Goal: Task Accomplishment & Management: Manage account settings

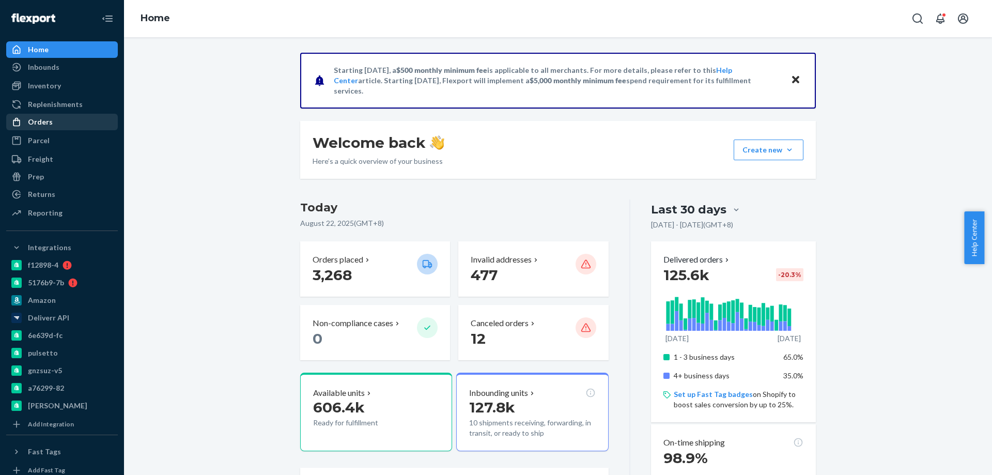
click at [44, 125] on div "Orders" at bounding box center [40, 122] width 25 height 10
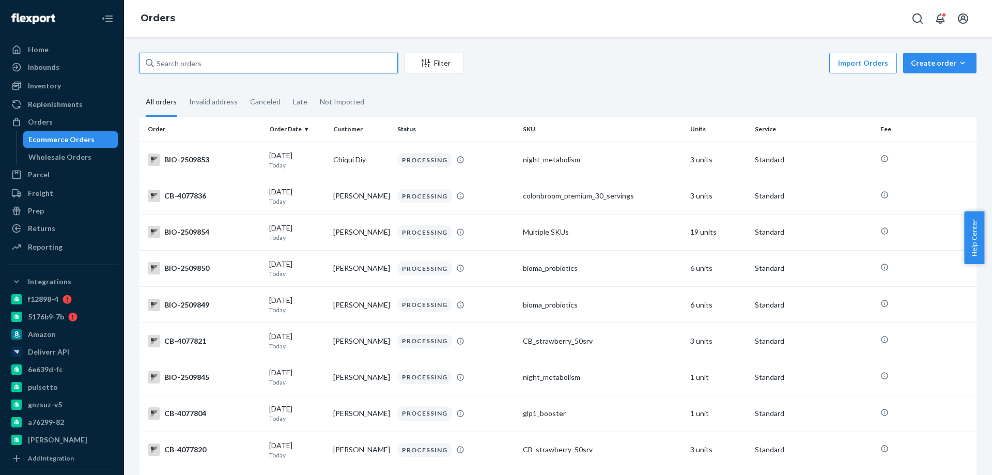
click at [214, 65] on input "text" at bounding box center [268, 63] width 258 height 21
paste input "2088899"
type input "2088899"
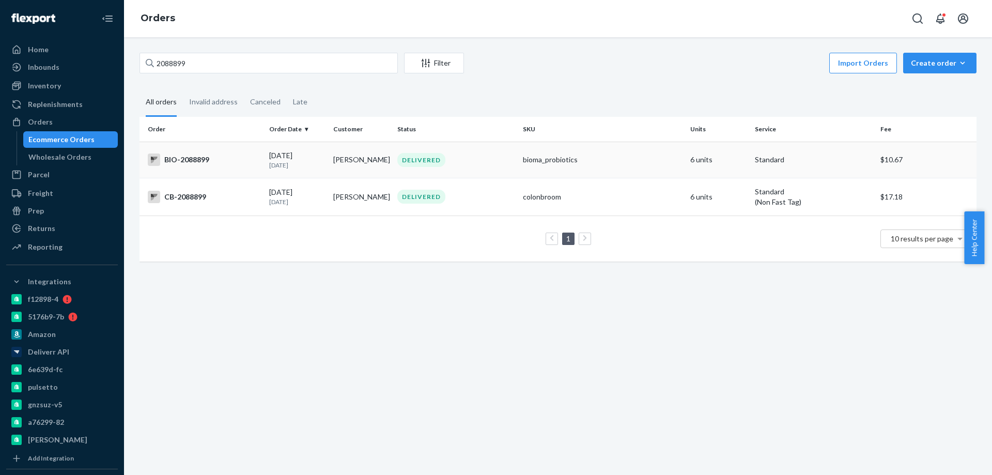
click at [246, 170] on td "BIO-2088899" at bounding box center [201, 160] width 125 height 36
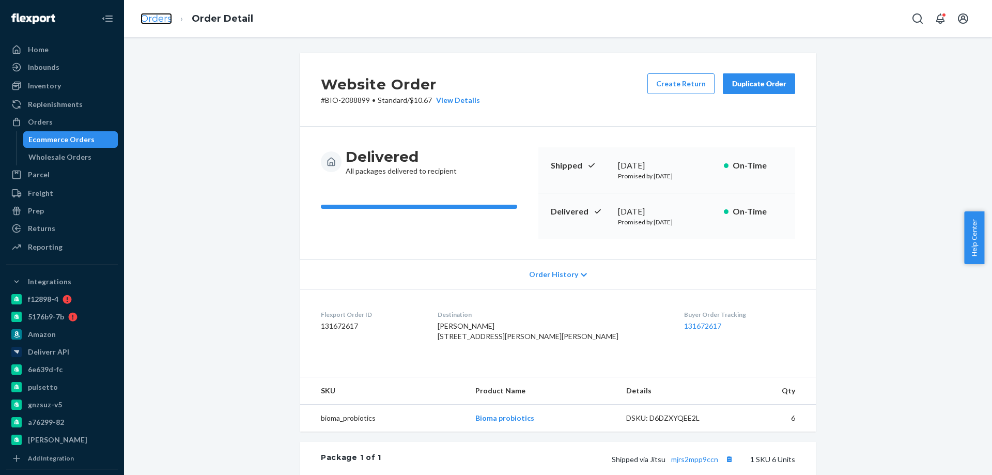
click at [155, 20] on link "Orders" at bounding box center [156, 18] width 32 height 11
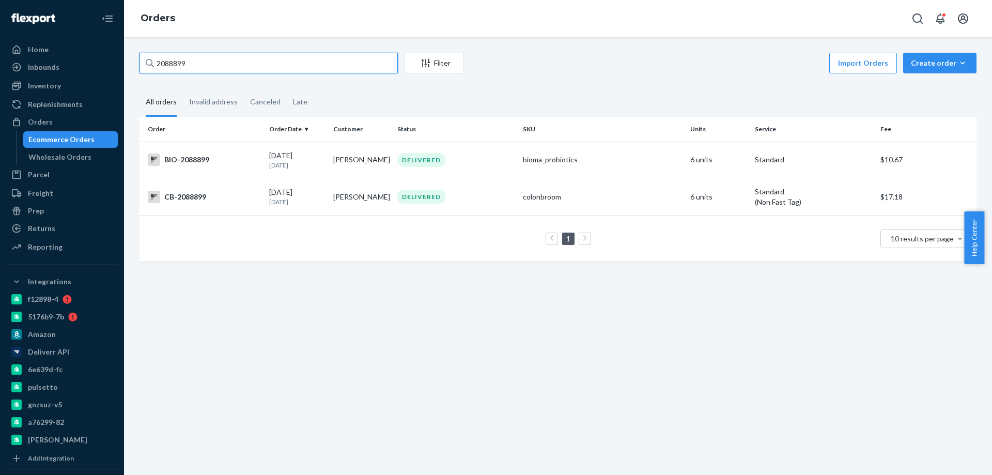
click at [199, 69] on input "2088899" at bounding box center [268, 63] width 258 height 21
paste input "770502"
type input "770502"
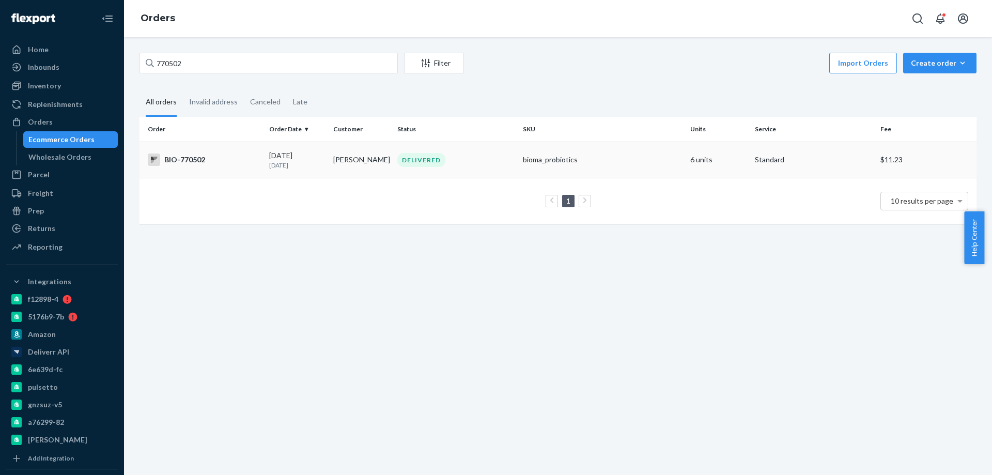
click at [240, 165] on div "BIO-770502" at bounding box center [204, 159] width 113 height 12
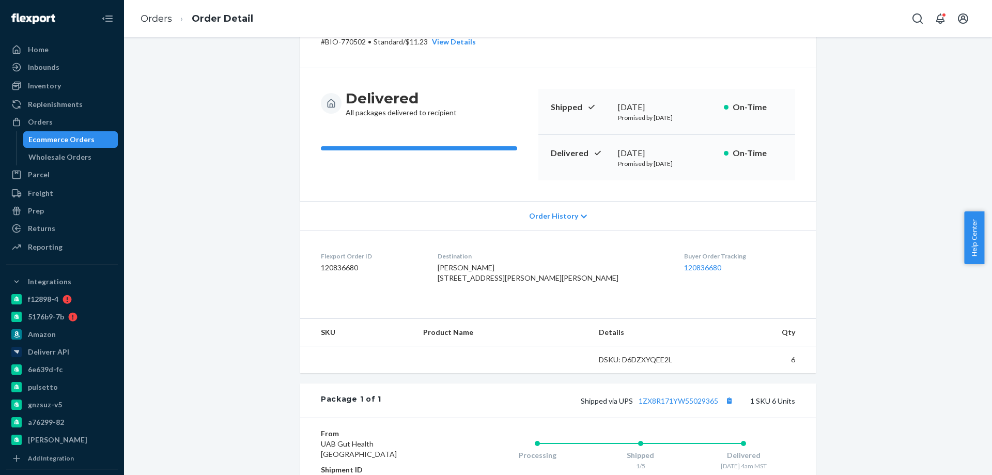
scroll to position [191, 0]
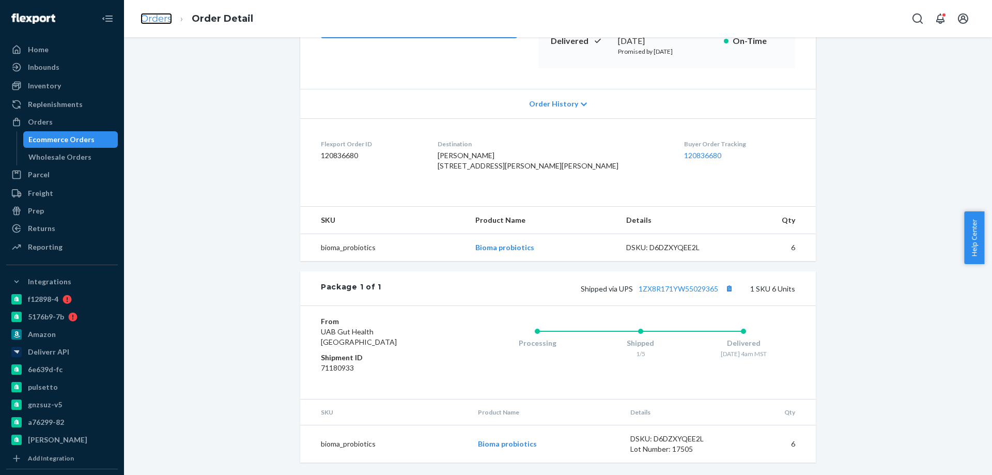
click at [164, 18] on link "Orders" at bounding box center [156, 18] width 32 height 11
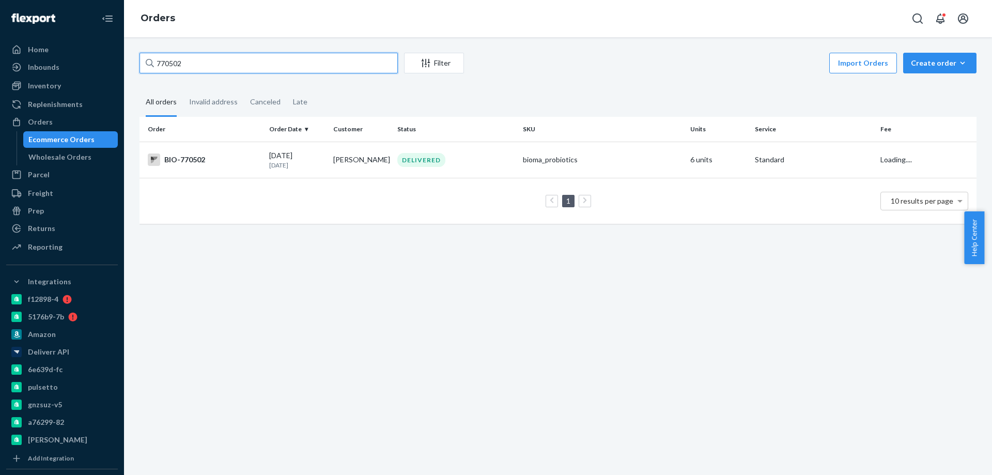
click at [184, 59] on input "770502" at bounding box center [268, 63] width 258 height 21
paste input "2450069"
type input "2450069"
click at [259, 158] on div "BIO-2450069" at bounding box center [204, 159] width 113 height 12
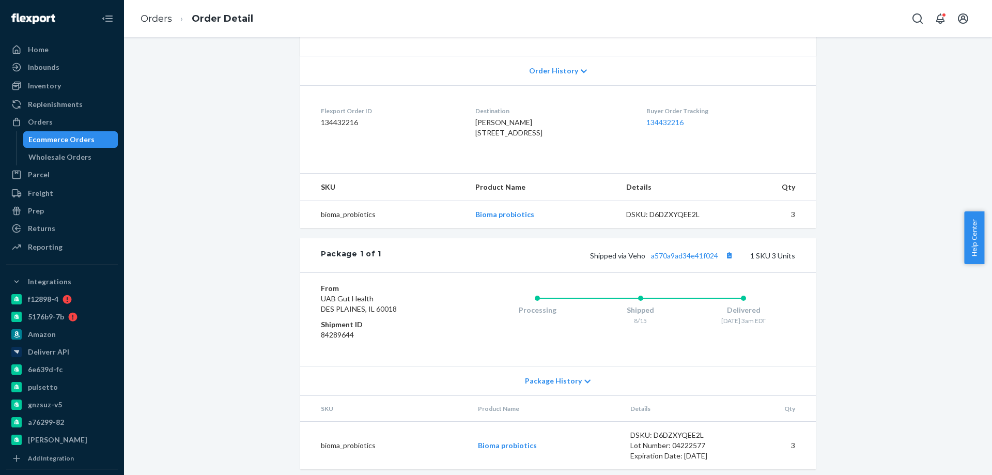
scroll to position [207, 0]
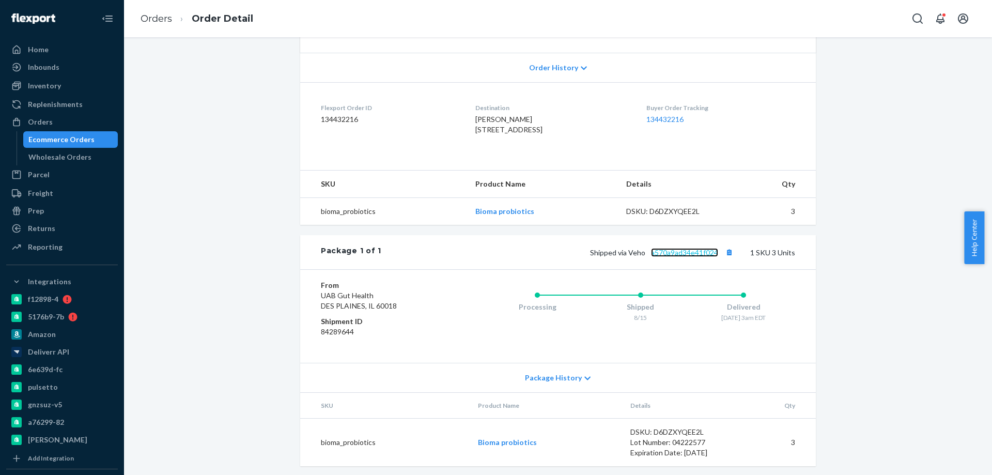
click at [695, 257] on link "a570a9ad34e41f024" at bounding box center [684, 252] width 67 height 9
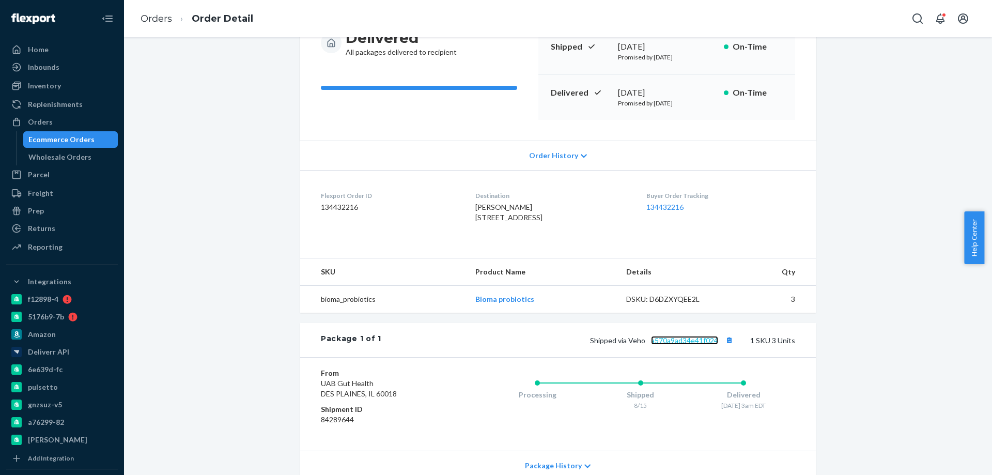
scroll to position [0, 0]
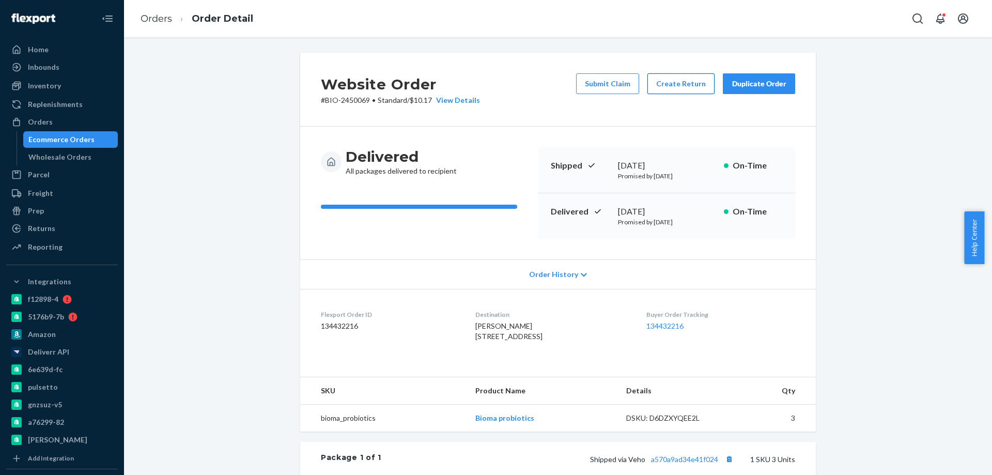
click at [666, 86] on button "Create Return" at bounding box center [680, 83] width 67 height 21
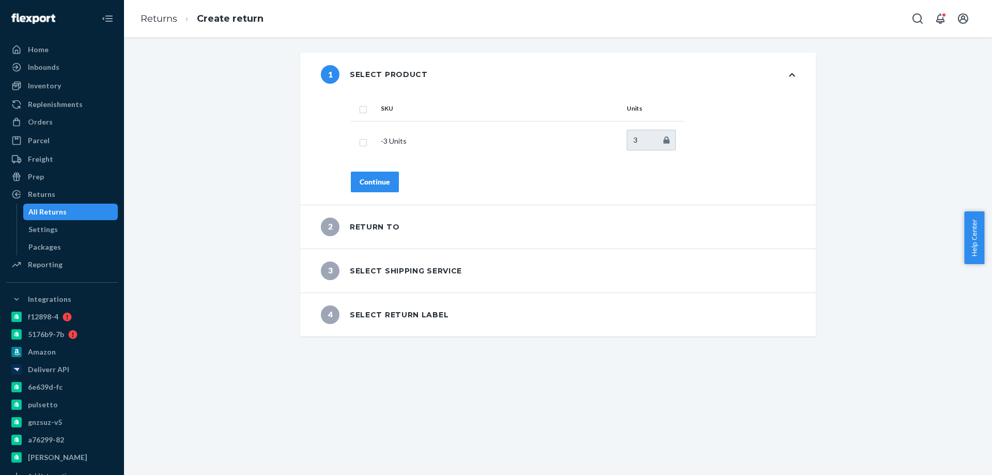
click at [162, 211] on div "1 Select product SKU Units - 3 Units 3 Continue 2 Return to 3 Select shipping s…" at bounding box center [558, 195] width 852 height 284
click at [43, 125] on div "Orders" at bounding box center [40, 122] width 25 height 10
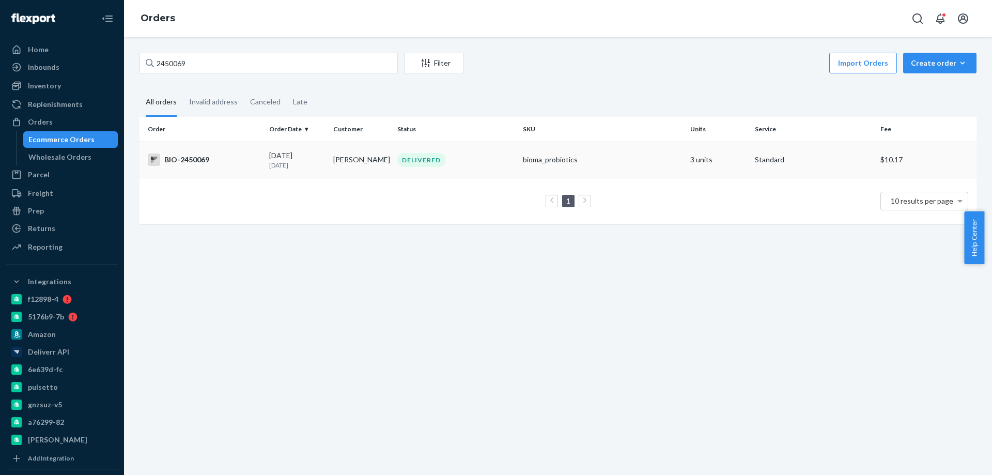
click at [252, 167] on td "BIO-2450069" at bounding box center [201, 160] width 125 height 36
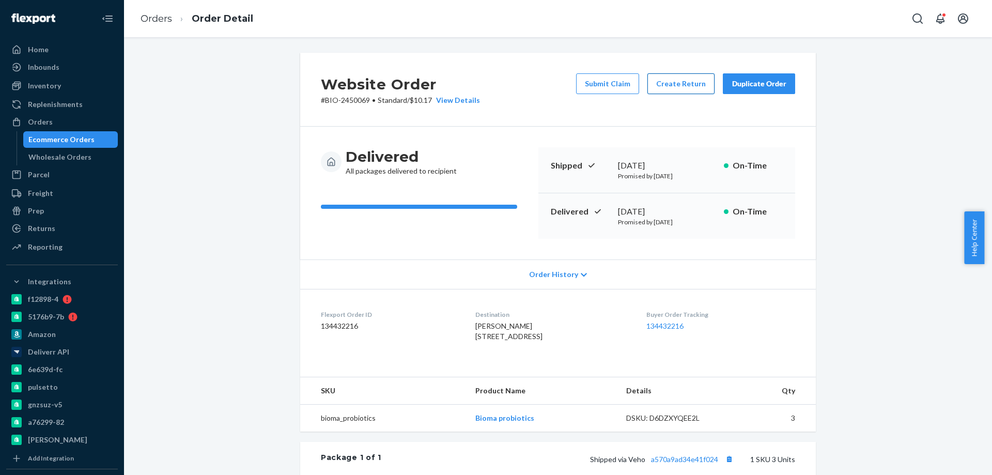
click at [688, 76] on button "Create Return" at bounding box center [680, 83] width 67 height 21
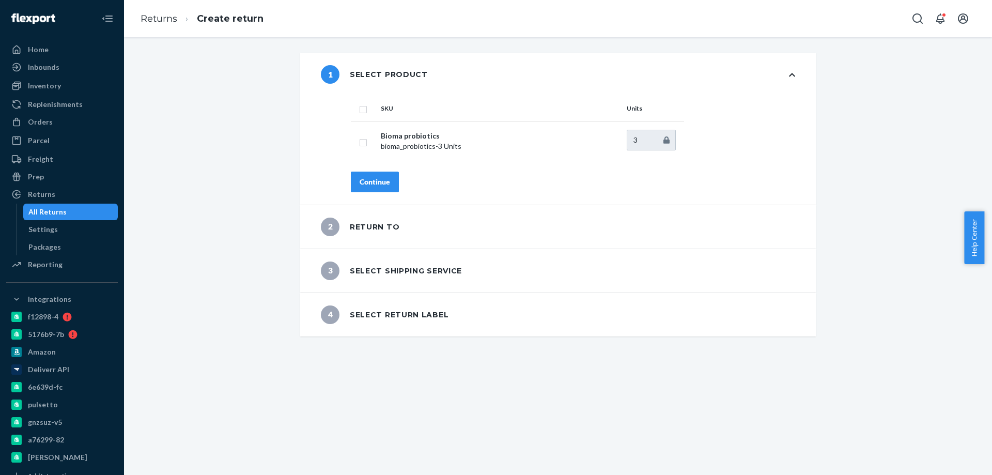
click at [377, 118] on th "SKU" at bounding box center [499, 108] width 246 height 25
click at [360, 112] on input "checkbox" at bounding box center [363, 108] width 8 height 11
checkbox input "true"
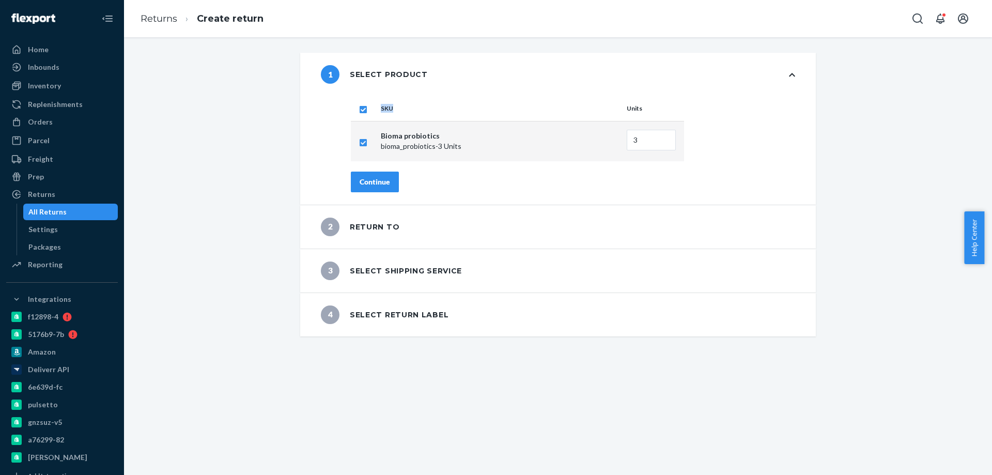
click at [373, 181] on div "Continue" at bounding box center [374, 182] width 30 height 10
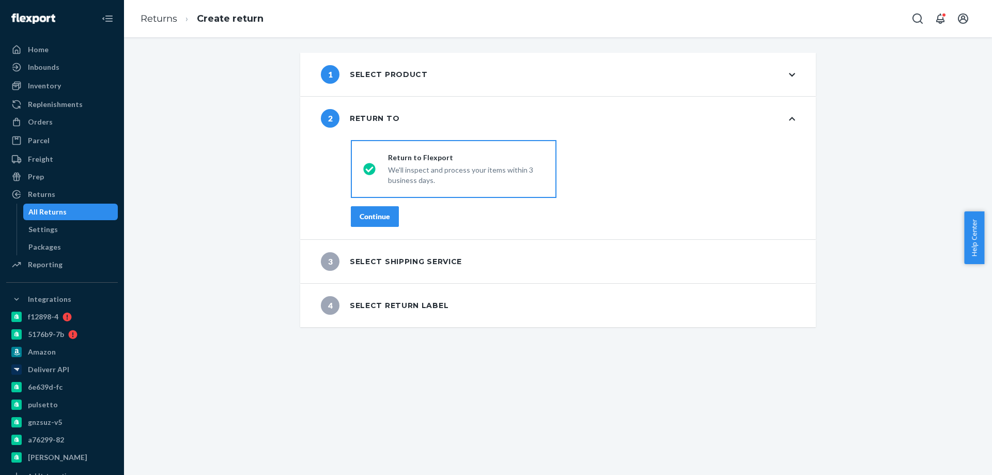
click at [374, 214] on div "Continue" at bounding box center [374, 216] width 30 height 10
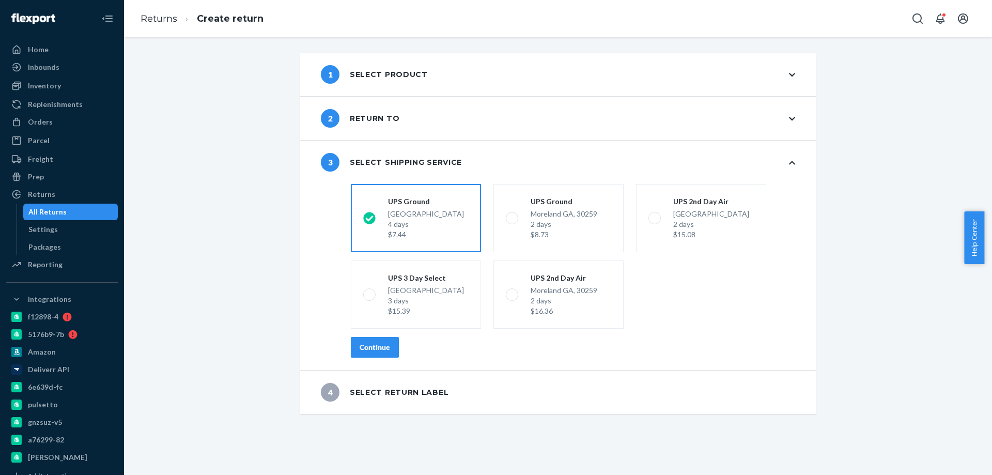
click at [382, 350] on div "Continue" at bounding box center [374, 347] width 30 height 10
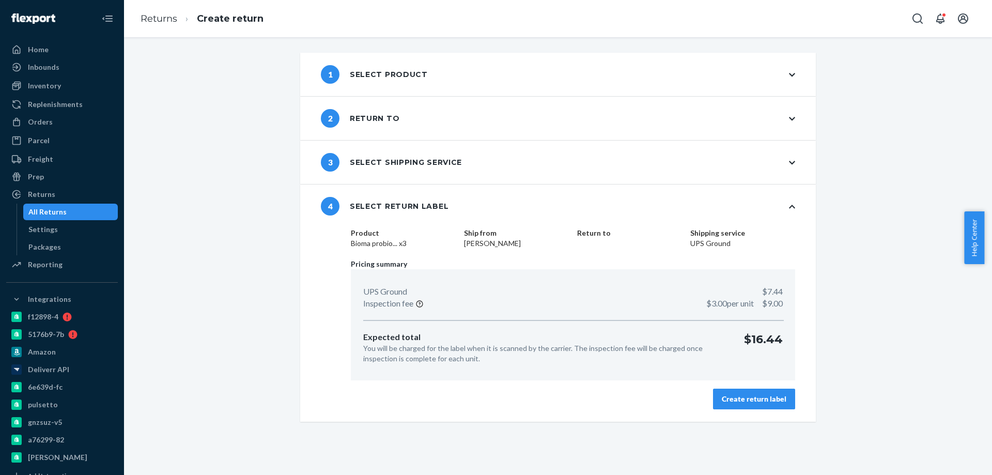
click at [728, 401] on div "Create return label" at bounding box center [753, 399] width 65 height 10
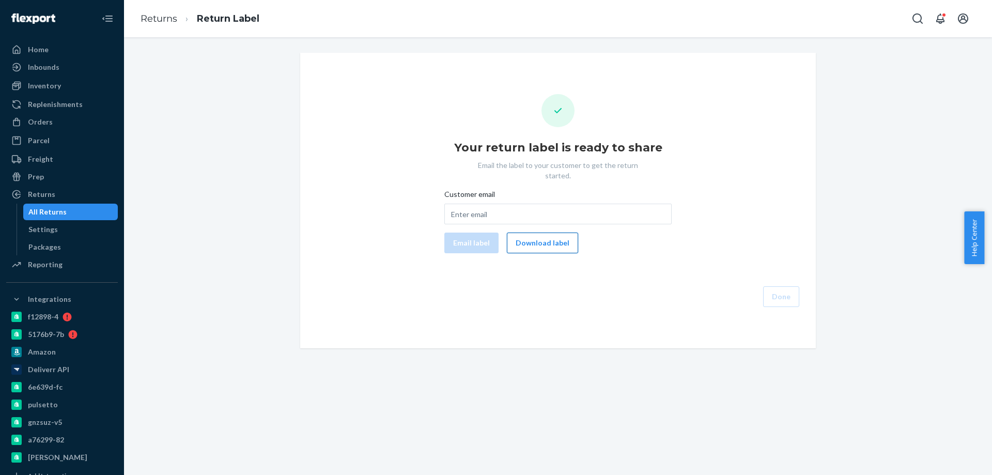
click at [541, 235] on button "Download label" at bounding box center [542, 242] width 71 height 21
click at [50, 120] on div "Orders" at bounding box center [40, 122] width 25 height 10
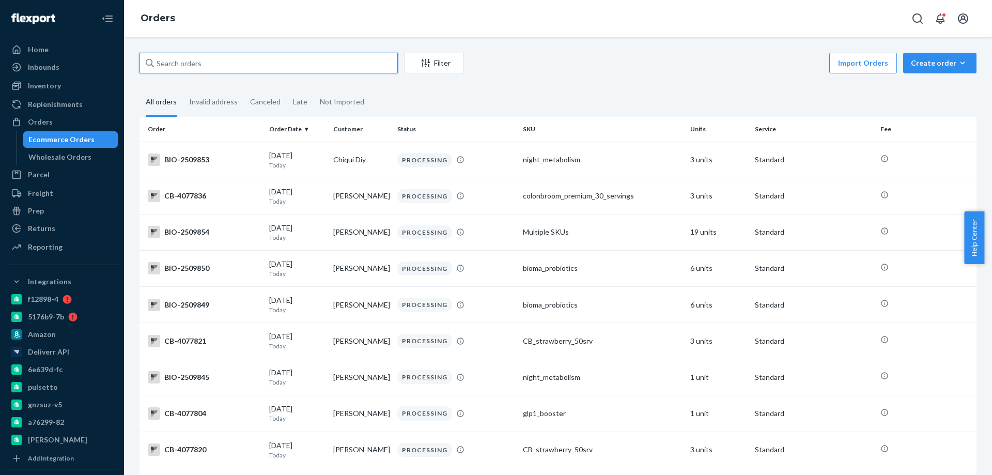
click at [182, 67] on input "text" at bounding box center [268, 63] width 258 height 21
paste input "Hello Shana, Thank you for your email. I completely understand how frustrating …"
type input "Hello Shana, Thank you for your email. I completely understand how frustrating …"
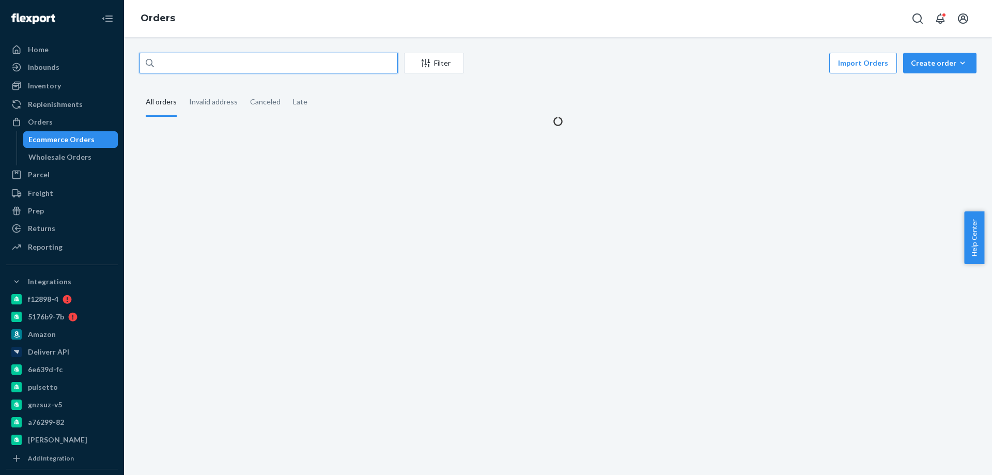
click at [273, 60] on input "text" at bounding box center [268, 63] width 258 height 21
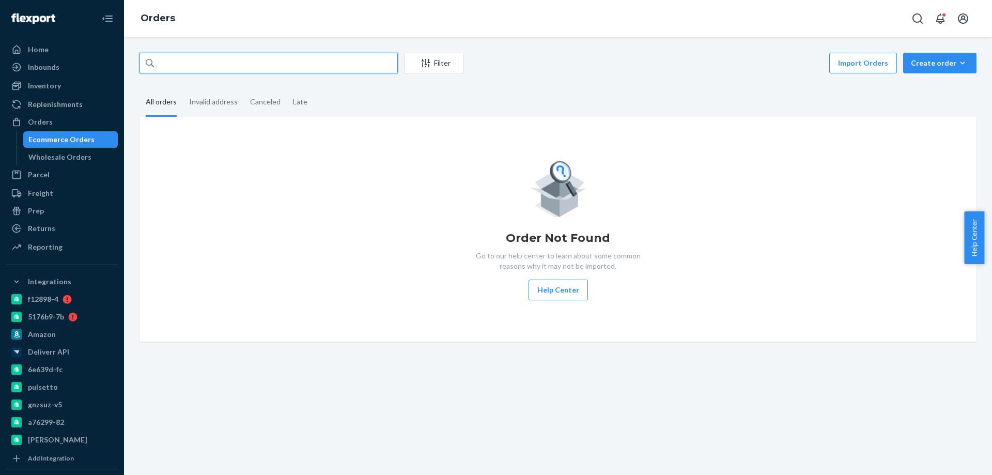
click at [273, 60] on input "text" at bounding box center [268, 63] width 258 height 21
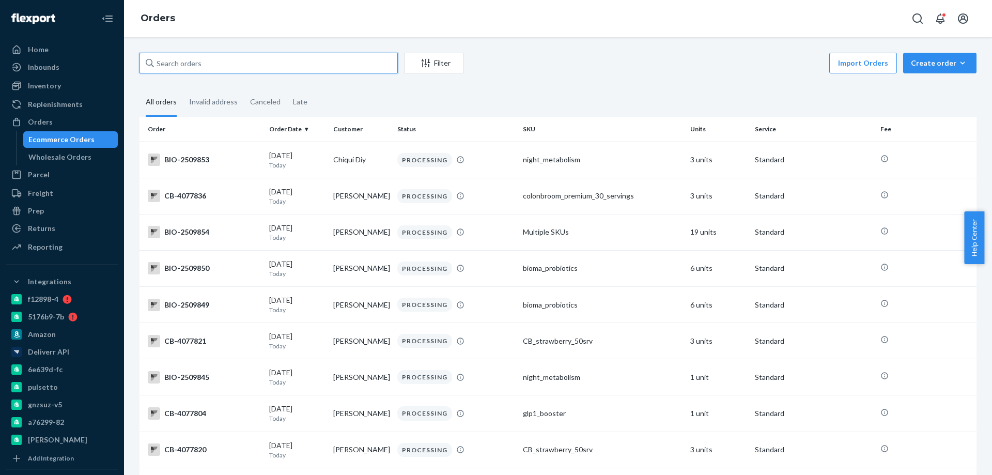
click at [184, 64] on input "text" at bounding box center [268, 63] width 258 height 21
paste input "2448822"
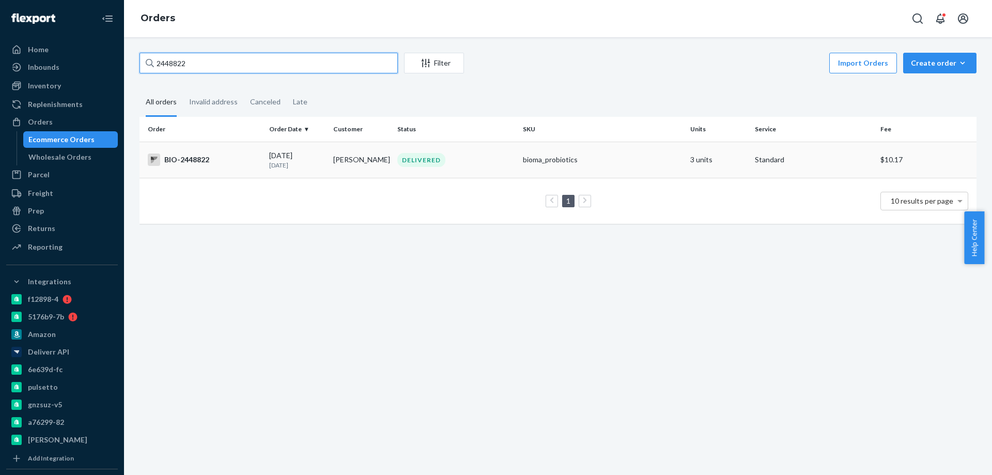
type input "2448822"
click at [262, 164] on td "BIO-2448822" at bounding box center [201, 160] width 125 height 36
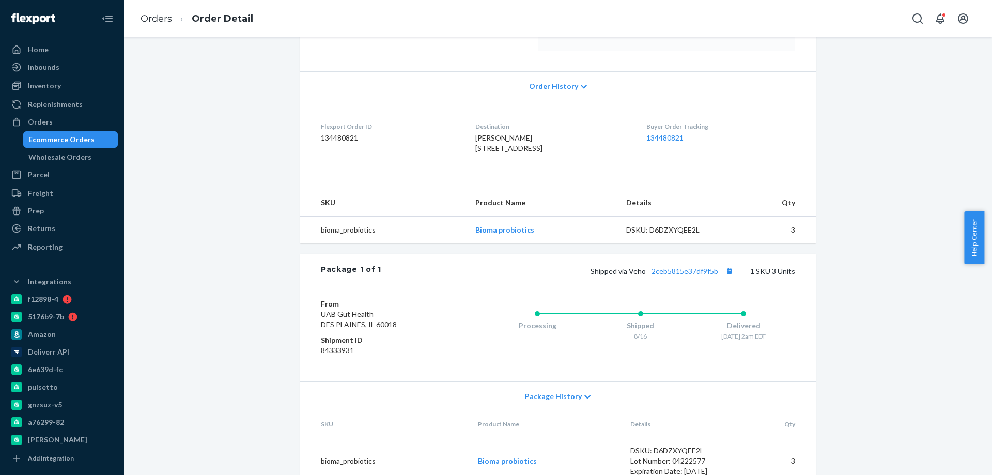
scroll to position [207, 0]
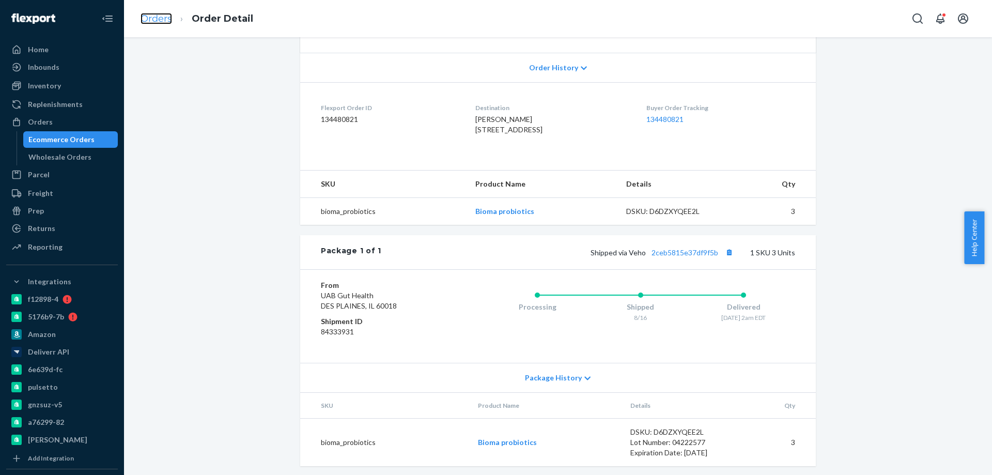
click at [163, 23] on link "Orders" at bounding box center [156, 18] width 32 height 11
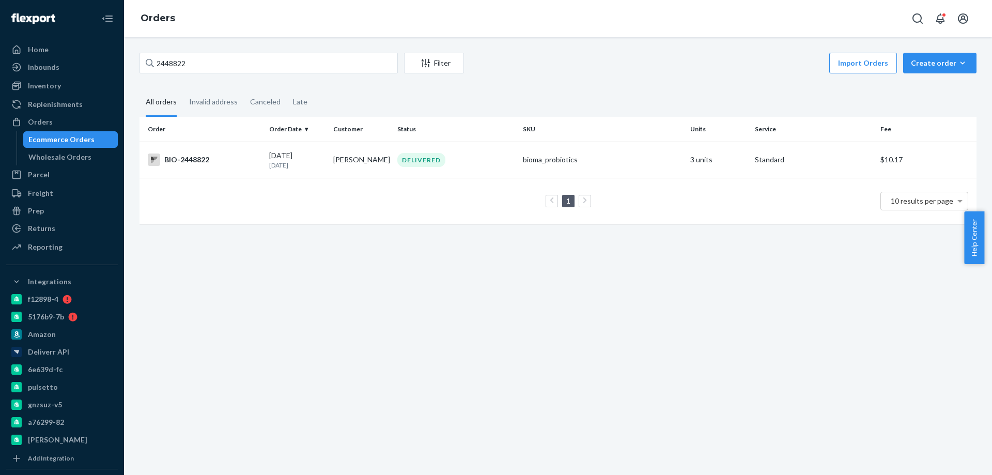
click at [194, 74] on div "2448822 Filter Import Orders Create order Ecommerce order Removal order" at bounding box center [557, 64] width 837 height 23
click at [194, 64] on input "2448822" at bounding box center [268, 63] width 258 height 21
paste input "391393"
type input "2391393"
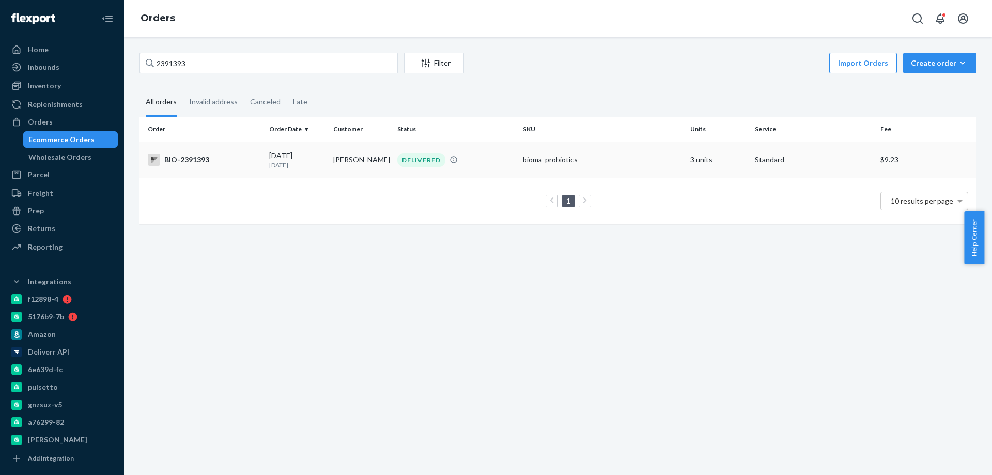
click at [250, 166] on div "BIO-2391393" at bounding box center [204, 159] width 113 height 12
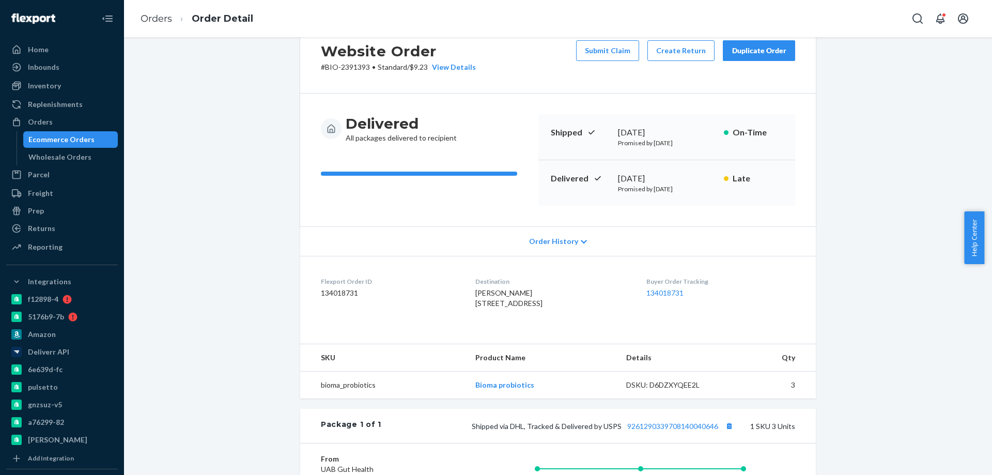
scroll to position [52, 0]
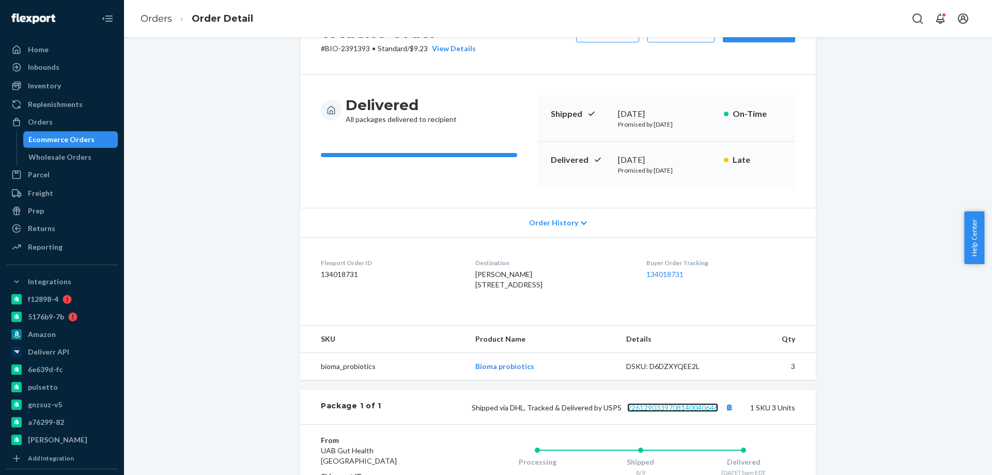
click at [685, 412] on link "9261290339708140040646" at bounding box center [672, 407] width 91 height 9
click at [159, 21] on link "Orders" at bounding box center [156, 18] width 32 height 11
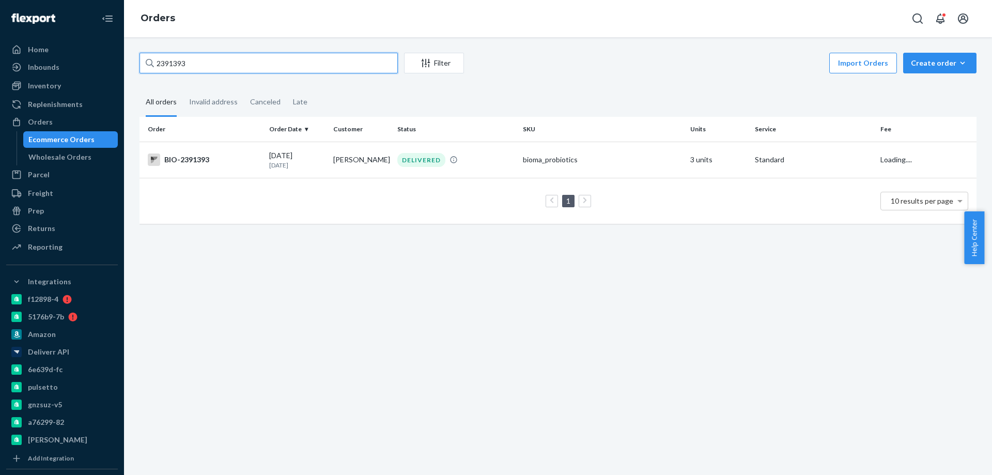
click at [197, 66] on input "2391393" at bounding box center [268, 63] width 258 height 21
paste input "503816"
click at [188, 64] on input "2503816" at bounding box center [268, 63] width 258 height 21
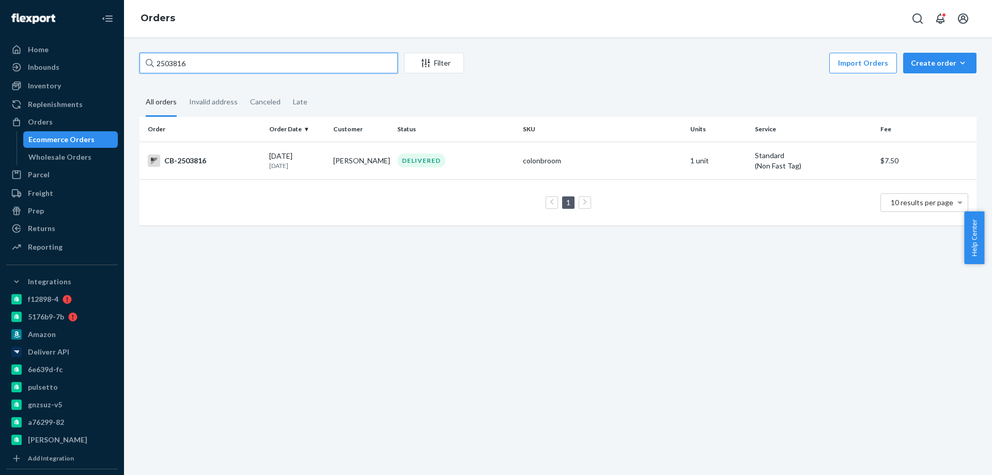
paste input "20"
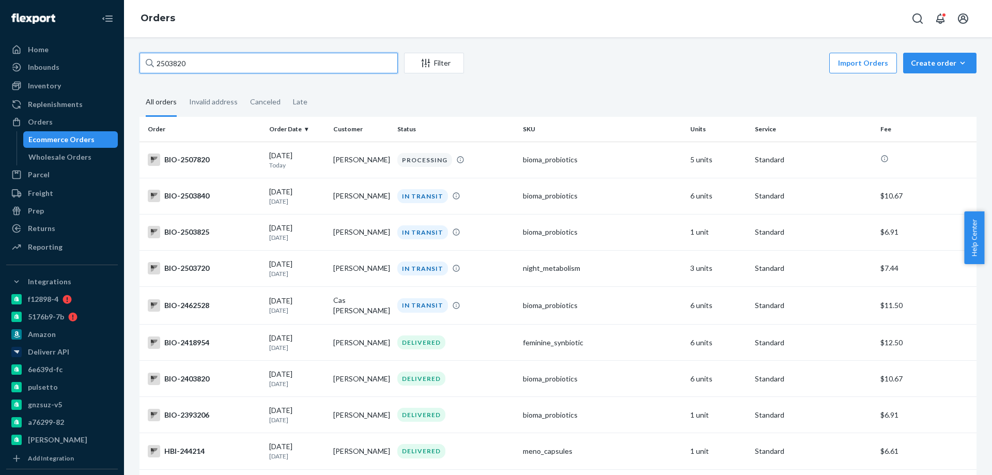
click at [174, 64] on input "2503820" at bounding box center [268, 63] width 258 height 21
paste input "392955"
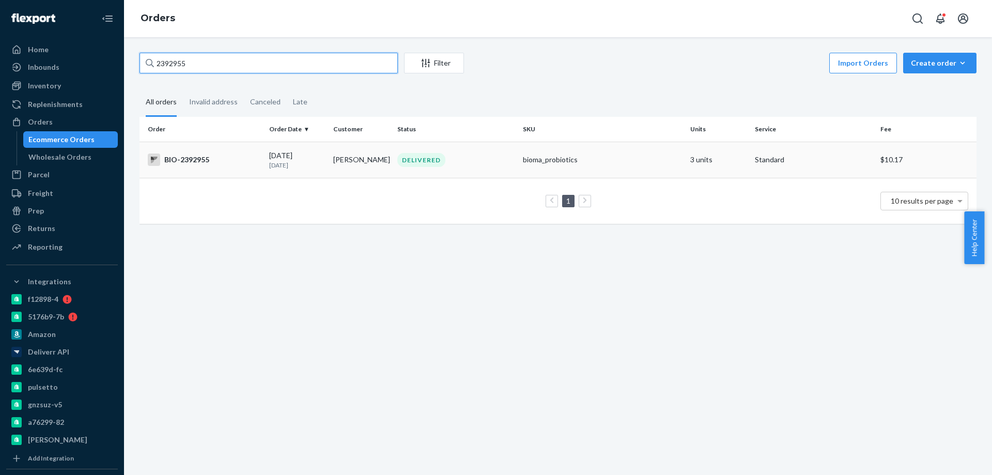
type input "2392955"
click at [258, 160] on div "BIO-2392955" at bounding box center [204, 159] width 113 height 12
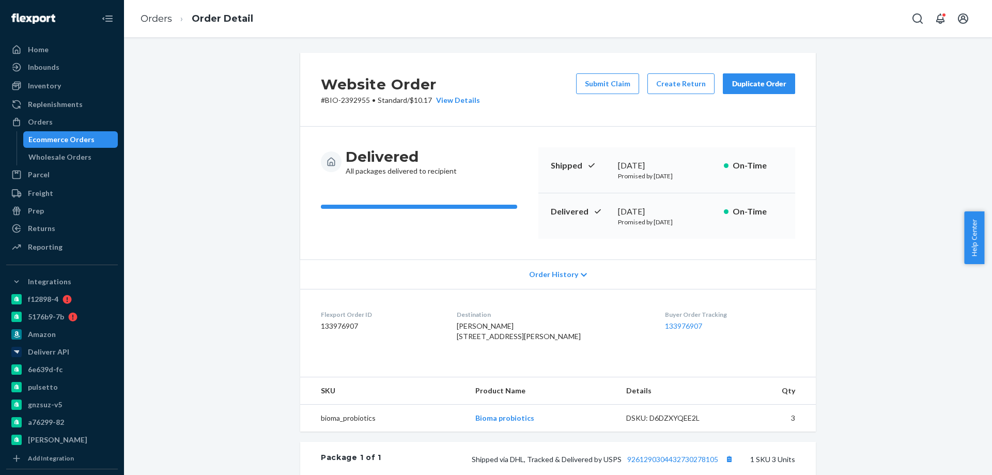
drag, startPoint x: 251, startPoint y: 218, endPoint x: 286, endPoint y: 233, distance: 38.4
click at [251, 218] on div "Website Order # BIO-2392955 • Standard / $10.17 View Details Submit Claim Creat…" at bounding box center [558, 369] width 852 height 632
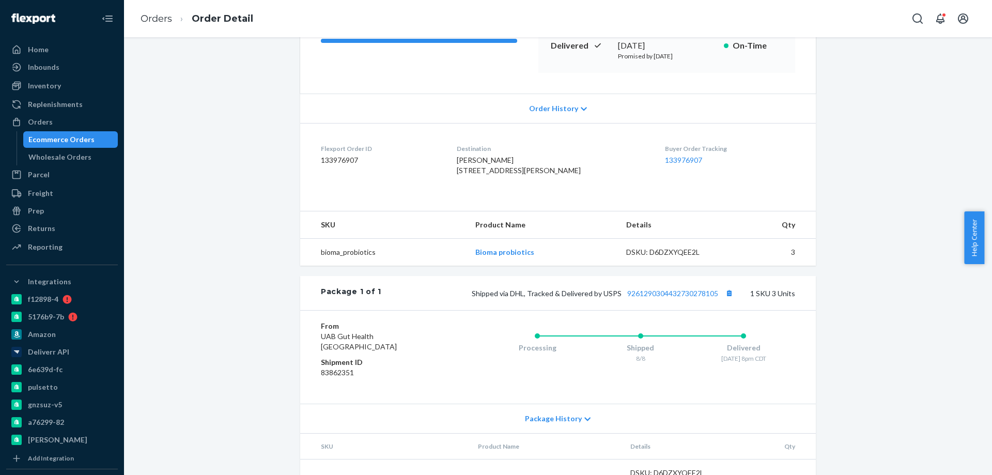
scroll to position [207, 0]
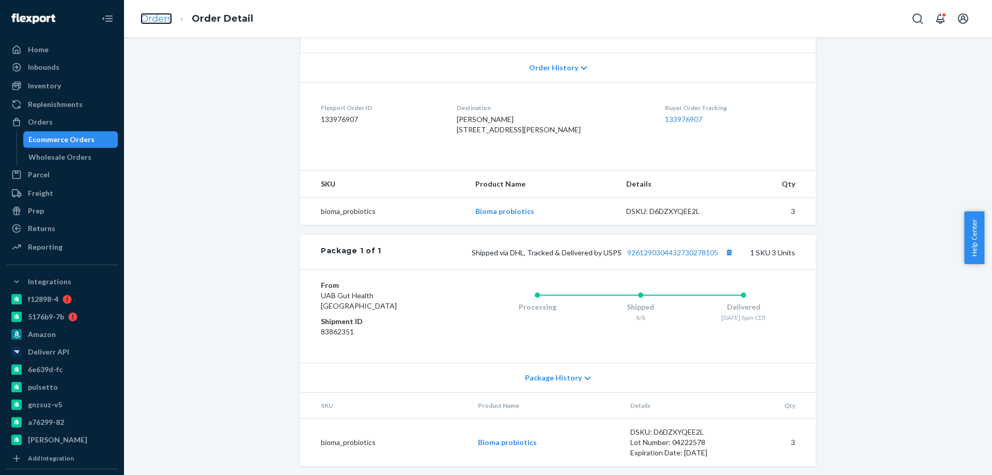
click at [153, 19] on link "Orders" at bounding box center [156, 18] width 32 height 11
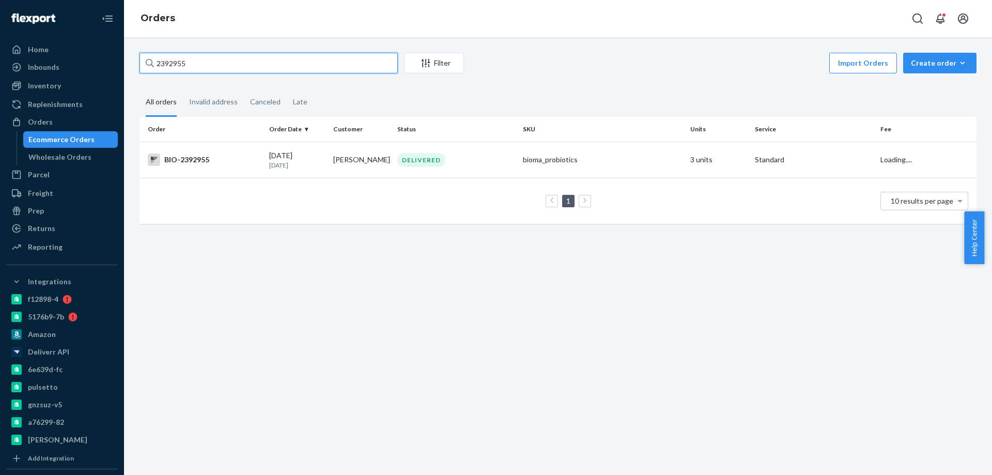
click at [190, 64] on input "2392955" at bounding box center [268, 63] width 258 height 21
paste input "63478"
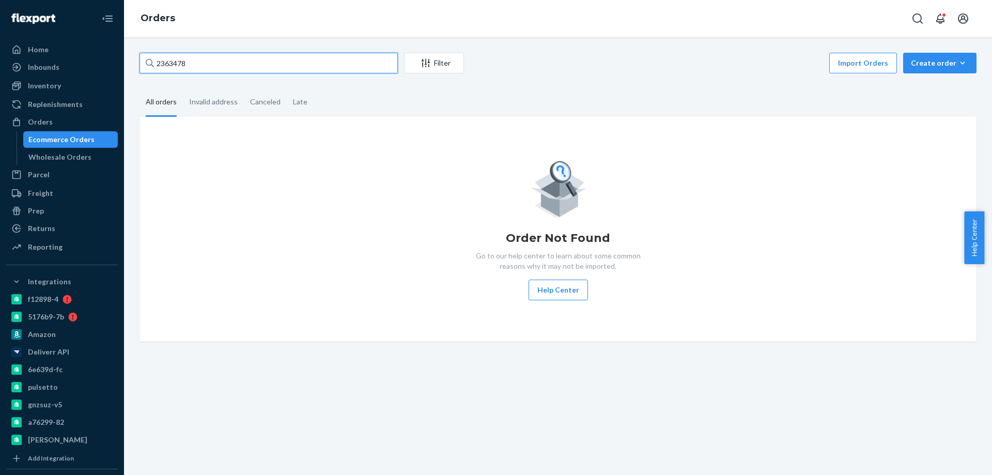
click at [194, 60] on input "2363478" at bounding box center [268, 63] width 258 height 21
paste input "9"
click at [227, 68] on input "2363479" at bounding box center [268, 63] width 258 height 21
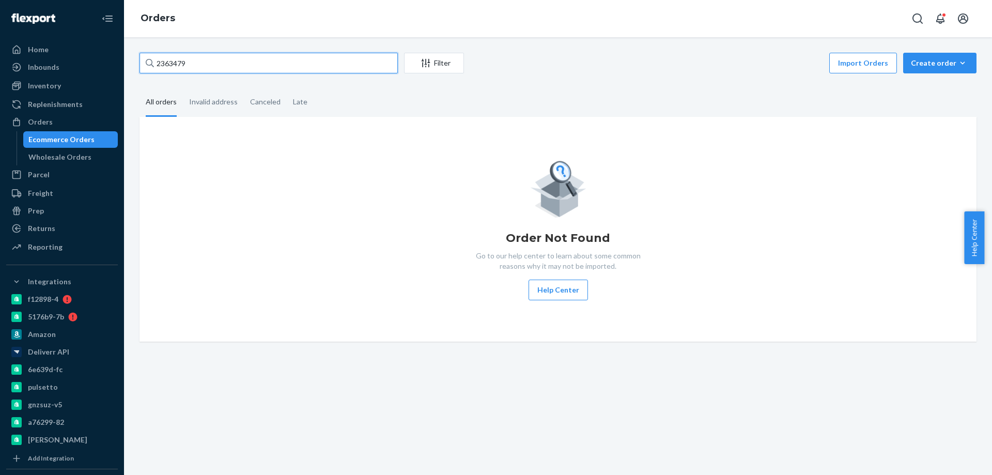
click at [227, 68] on input "2363479" at bounding box center [268, 63] width 258 height 21
paste input "BIO-2363477"
type input "BIO-2363477"
click at [227, 68] on input "BIO-2363477" at bounding box center [268, 63] width 258 height 21
click at [226, 69] on input "BIO-2363477" at bounding box center [268, 63] width 258 height 21
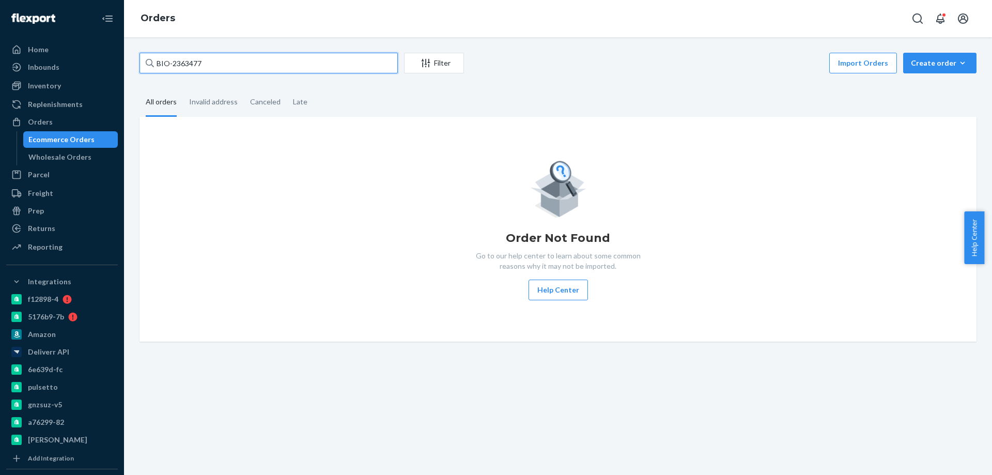
click at [226, 69] on input "BIO-2363477" at bounding box center [268, 63] width 258 height 21
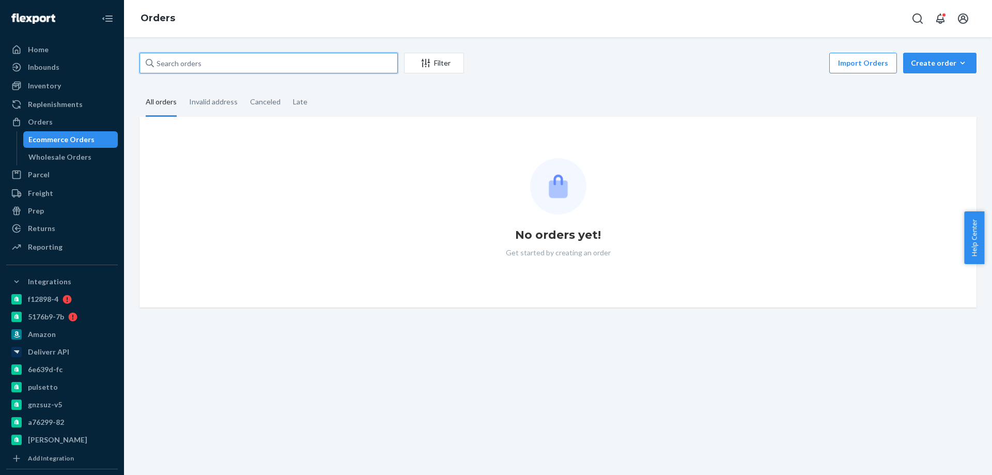
paste input "BIO-2363477"
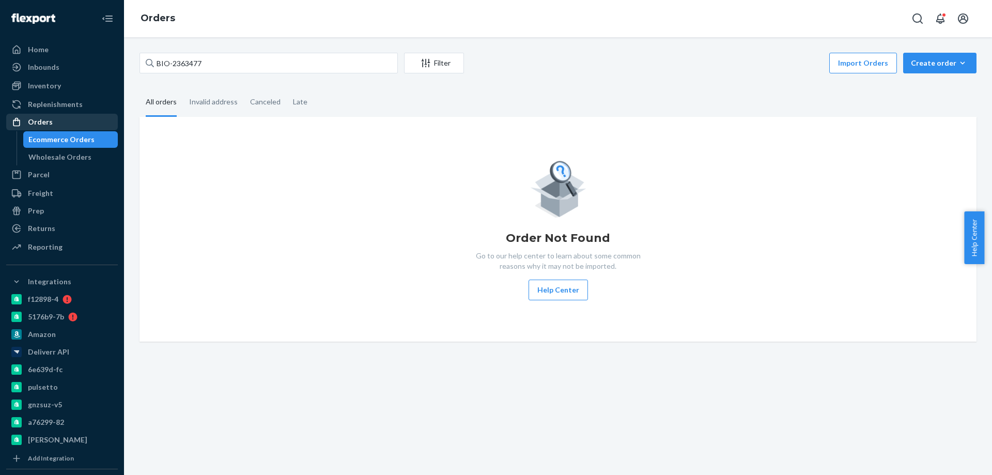
click at [45, 123] on div "Orders" at bounding box center [40, 122] width 25 height 10
drag, startPoint x: 172, startPoint y: 65, endPoint x: 135, endPoint y: 68, distance: 37.3
click at [135, 68] on div "BIO-2363477 Filter Import Orders Create order Ecommerce order Removal order All…" at bounding box center [558, 197] width 852 height 289
click at [208, 63] on input "2363477" at bounding box center [268, 63] width 258 height 21
type input "2"
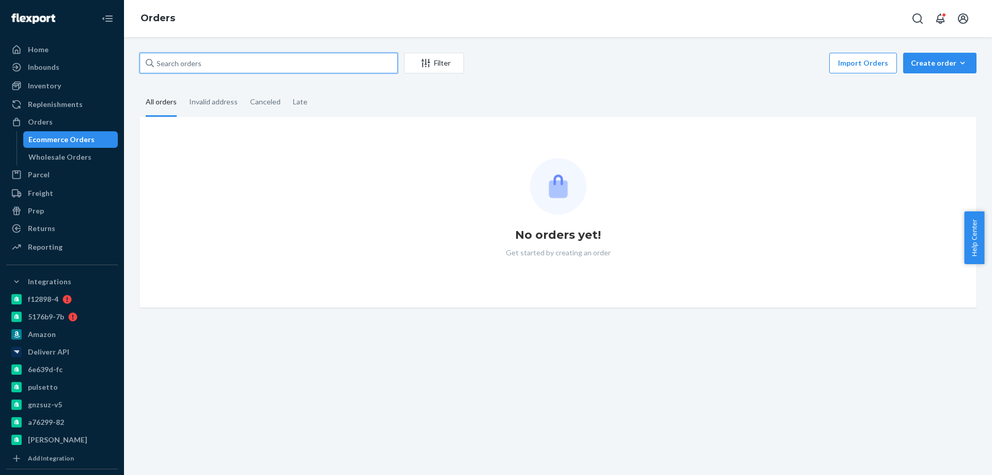
paste input "BIO-2363477"
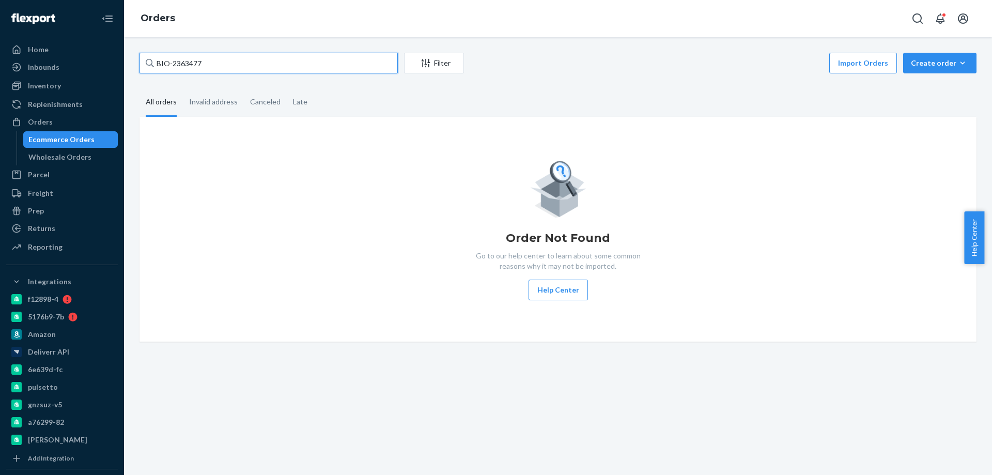
drag, startPoint x: 173, startPoint y: 64, endPoint x: 140, endPoint y: 65, distance: 33.1
click at [140, 65] on input "BIO-2363477" at bounding box center [268, 63] width 258 height 21
click at [176, 62] on input "2363477" at bounding box center [268, 63] width 258 height 21
type input "2363477"
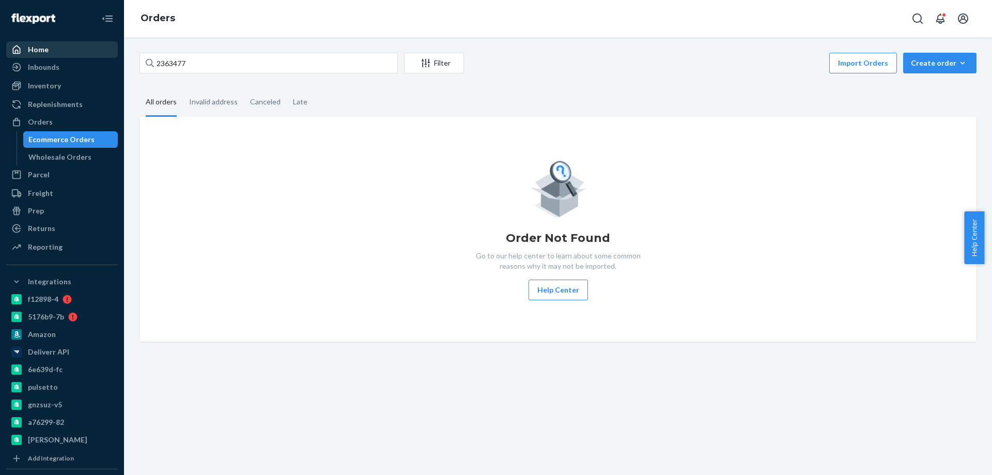
click at [66, 50] on div "Home" at bounding box center [61, 49] width 109 height 14
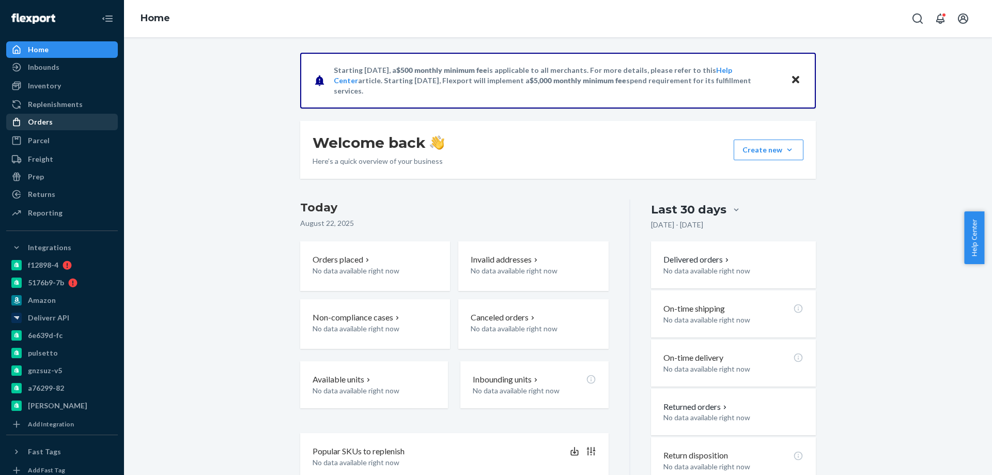
click at [53, 127] on div "Orders" at bounding box center [61, 122] width 109 height 14
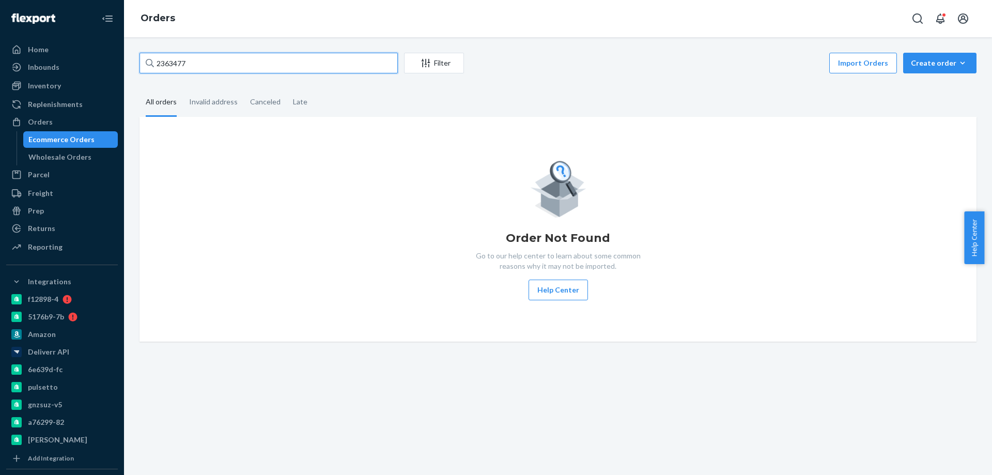
click at [180, 66] on input "2363477" at bounding box center [268, 63] width 258 height 21
click at [189, 62] on input "2363477" at bounding box center [268, 63] width 258 height 21
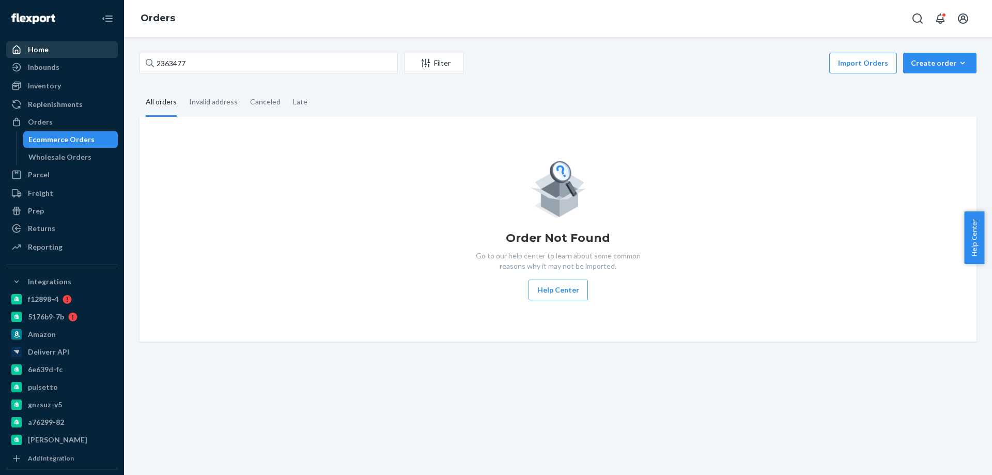
click at [49, 51] on div "Home" at bounding box center [61, 49] width 109 height 14
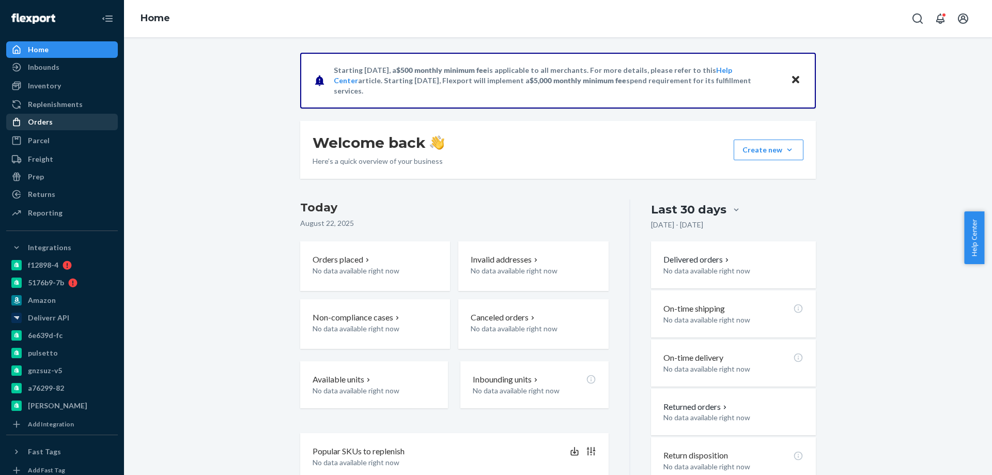
click at [45, 114] on link "Orders" at bounding box center [62, 122] width 112 height 17
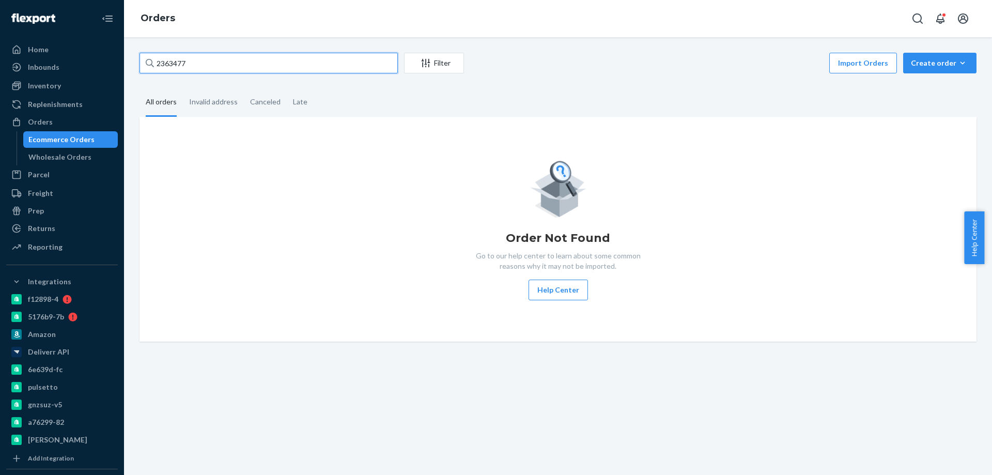
click at [205, 54] on input "2363477" at bounding box center [268, 63] width 258 height 21
type input "2"
type input "4"
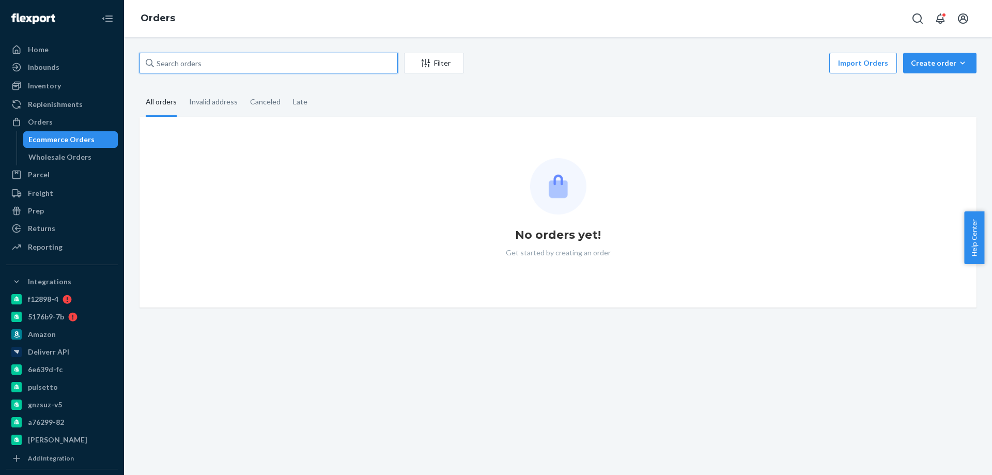
paste input "2363477"
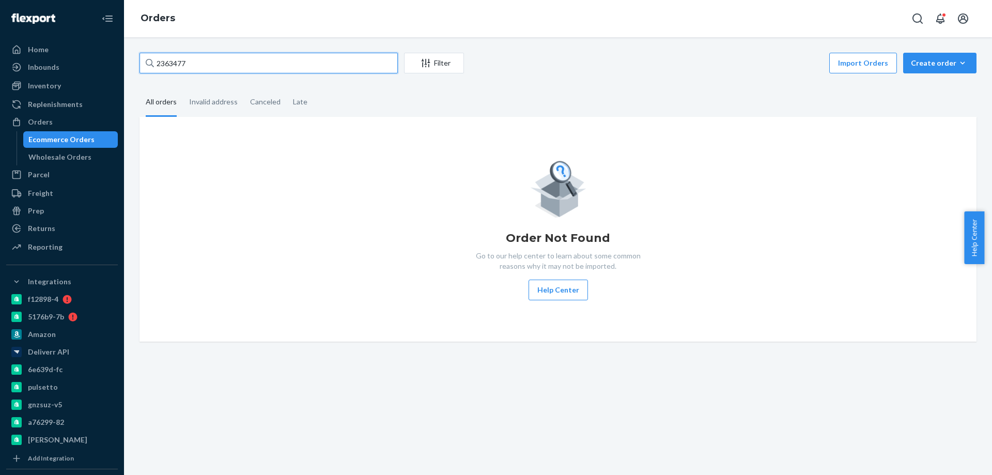
click at [234, 66] on input "2363477" at bounding box center [268, 63] width 258 height 21
click at [216, 72] on input "2363477" at bounding box center [268, 63] width 258 height 21
type input "2"
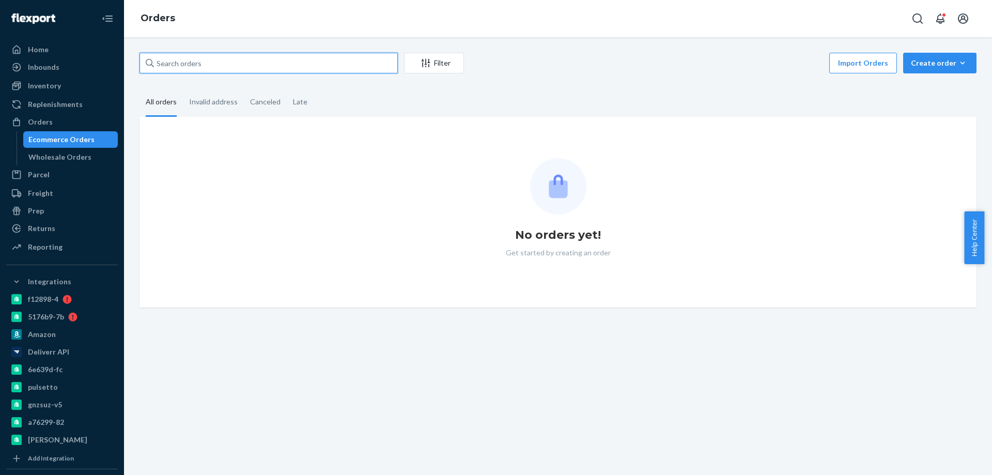
paste input "2363477"
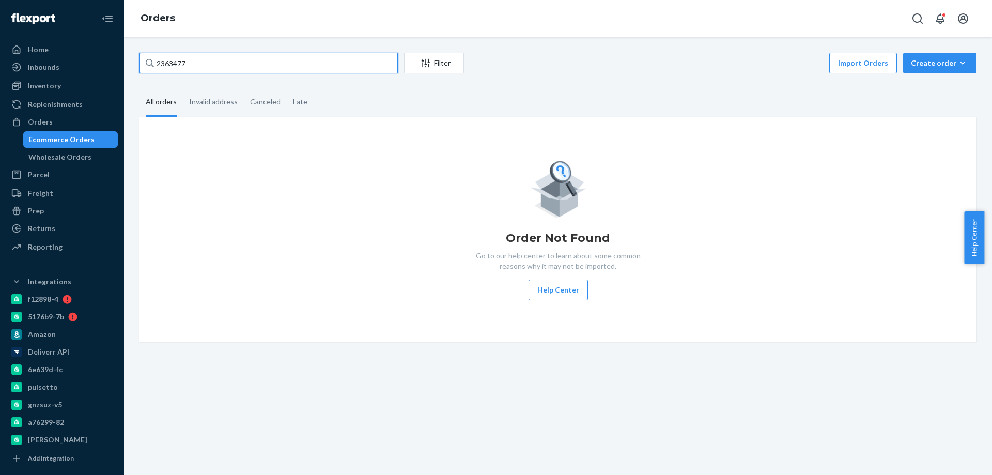
click at [249, 70] on input "2363477" at bounding box center [268, 63] width 258 height 21
paste input "text"
type input "2363477"
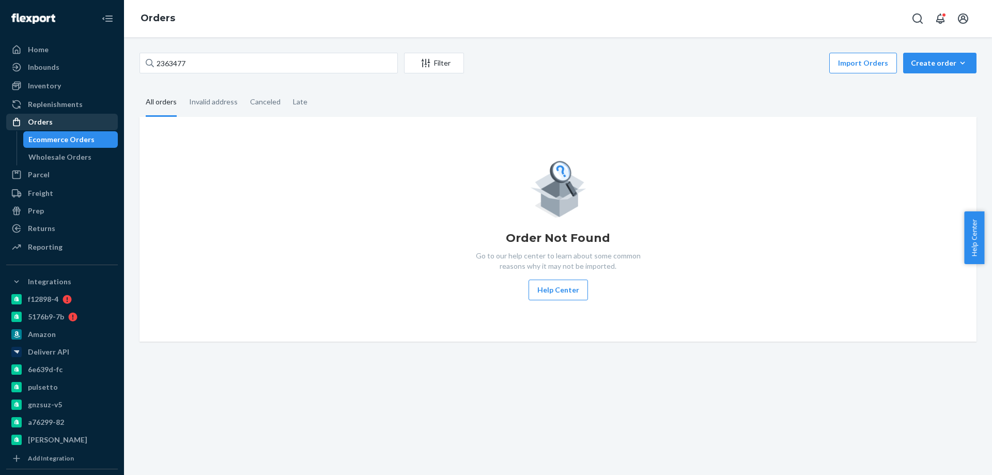
click at [50, 128] on div "Orders" at bounding box center [61, 122] width 109 height 14
click at [56, 123] on div "Orders" at bounding box center [61, 122] width 109 height 14
click at [46, 118] on div "Orders" at bounding box center [40, 122] width 25 height 10
click at [63, 97] on div "Replenishments" at bounding box center [61, 104] width 109 height 14
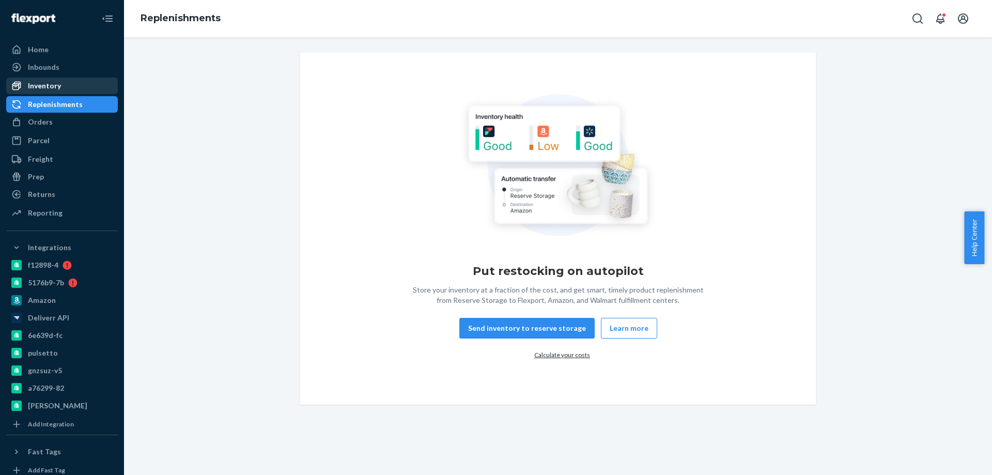
click at [61, 84] on div "Inventory" at bounding box center [61, 85] width 109 height 14
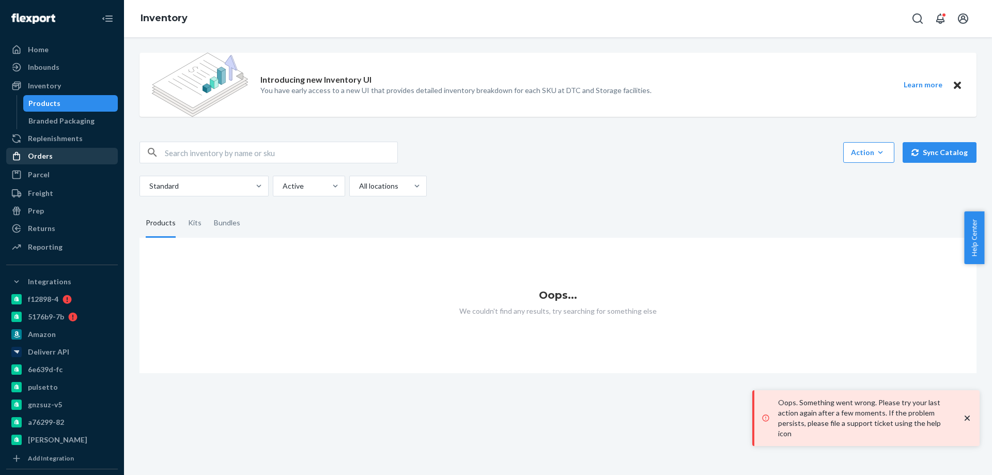
click at [39, 162] on div "Orders" at bounding box center [61, 156] width 109 height 14
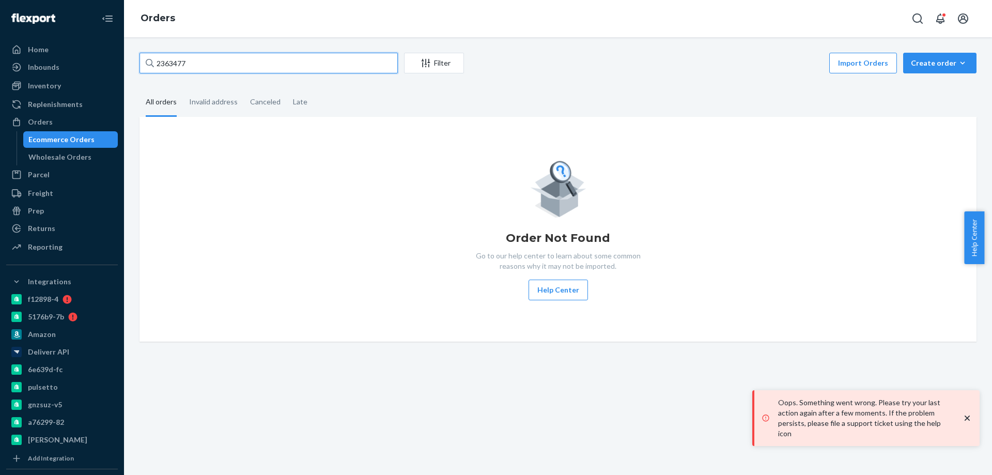
click at [198, 68] on input "2363477" at bounding box center [268, 63] width 258 height 21
paste input "9"
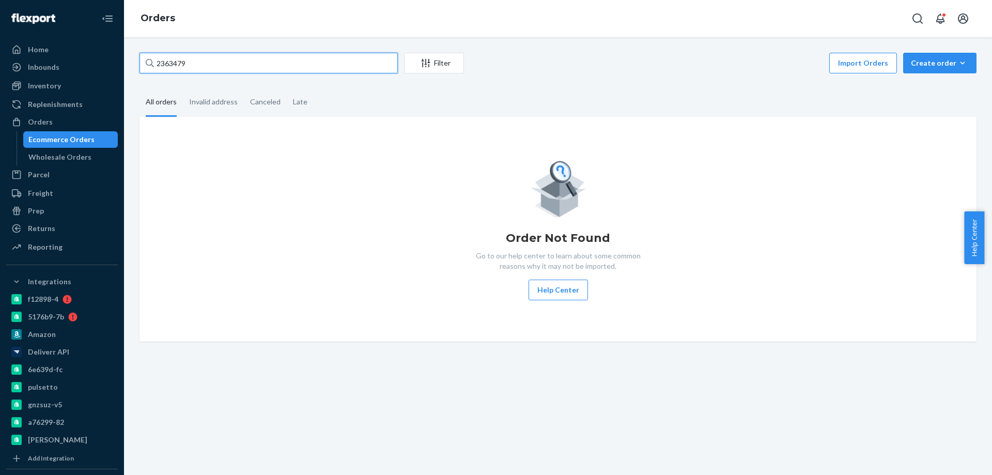
click at [211, 65] on input "2363479" at bounding box center [268, 63] width 258 height 21
paste input "2363477"
type input "2363477"
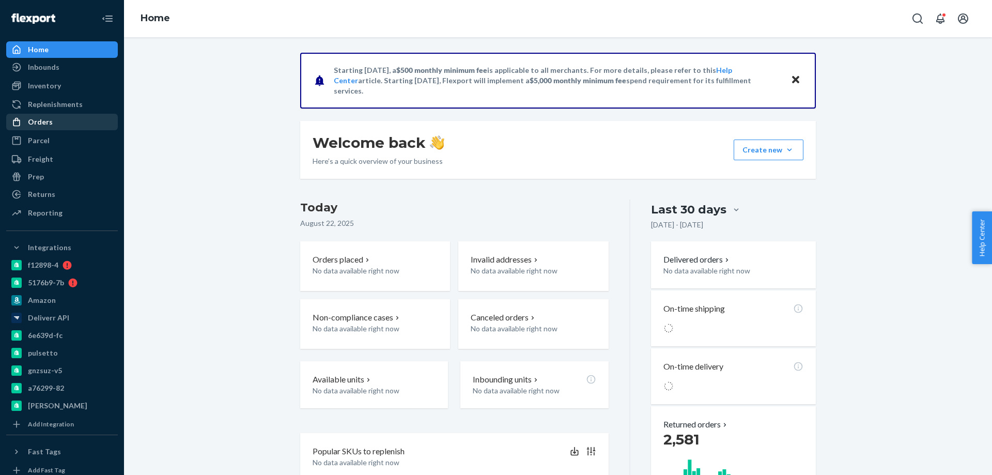
click at [44, 119] on div "Orders" at bounding box center [40, 122] width 25 height 10
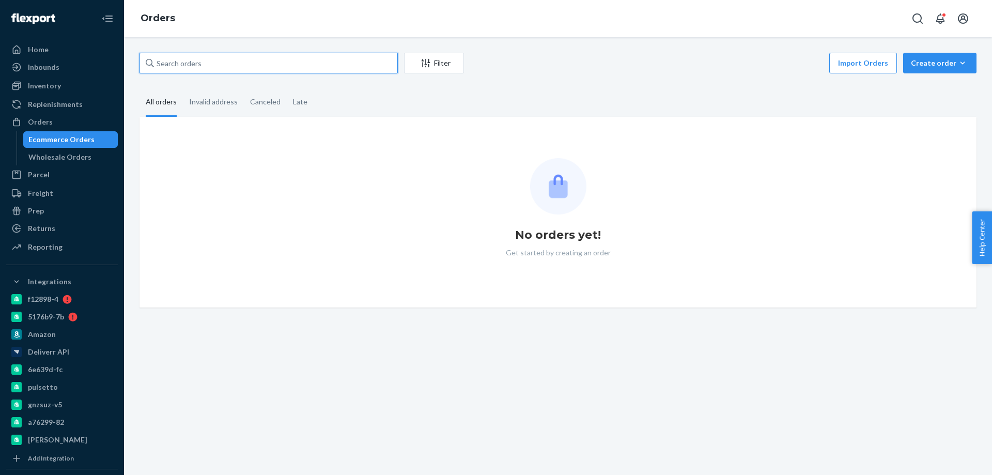
click at [181, 70] on input "text" at bounding box center [268, 63] width 258 height 21
paste input "2451608"
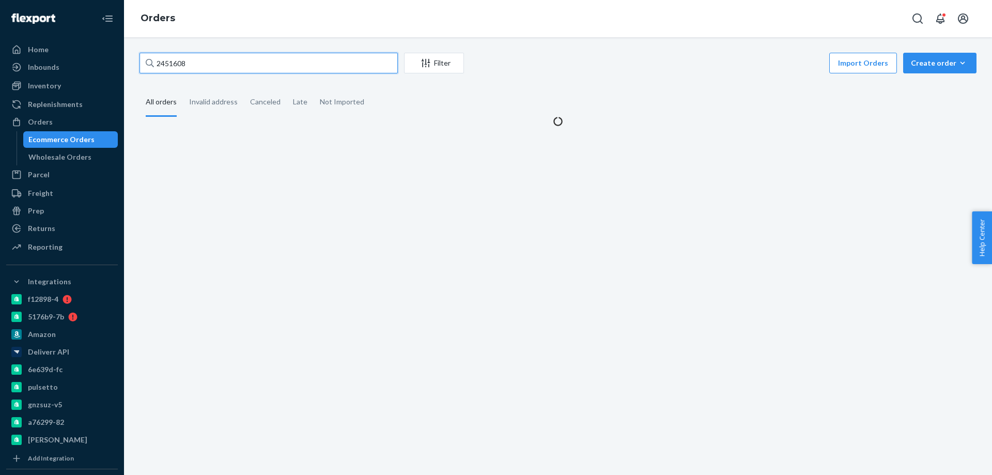
type input "2451608"
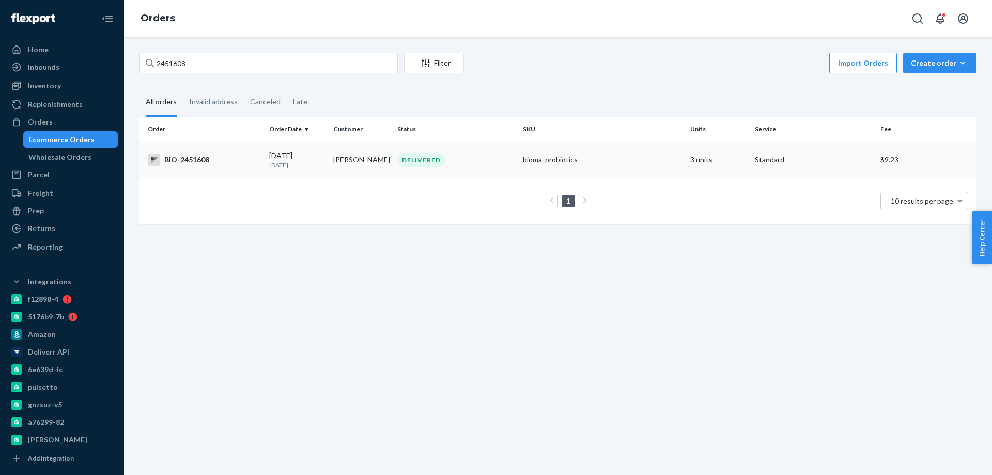
click at [262, 167] on td "BIO-2451608" at bounding box center [201, 160] width 125 height 36
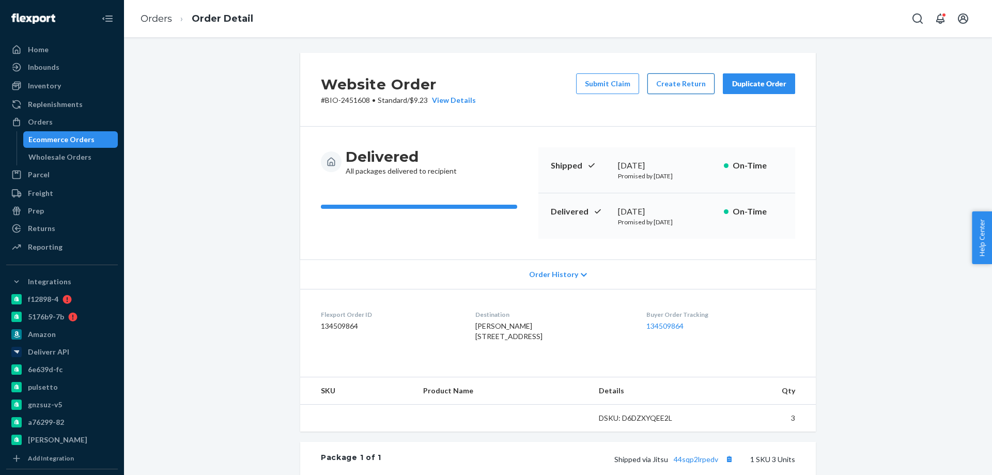
click at [663, 85] on button "Create Return" at bounding box center [680, 83] width 67 height 21
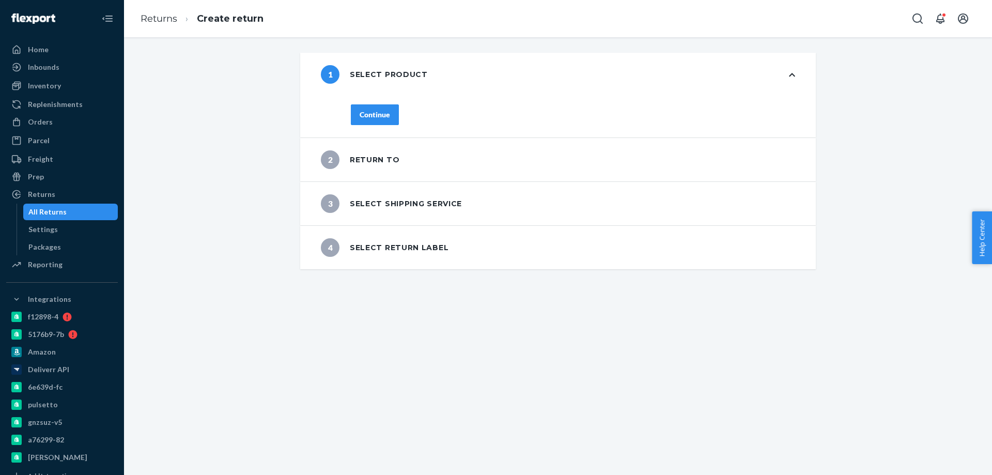
click at [385, 115] on div "Continue" at bounding box center [374, 114] width 30 height 10
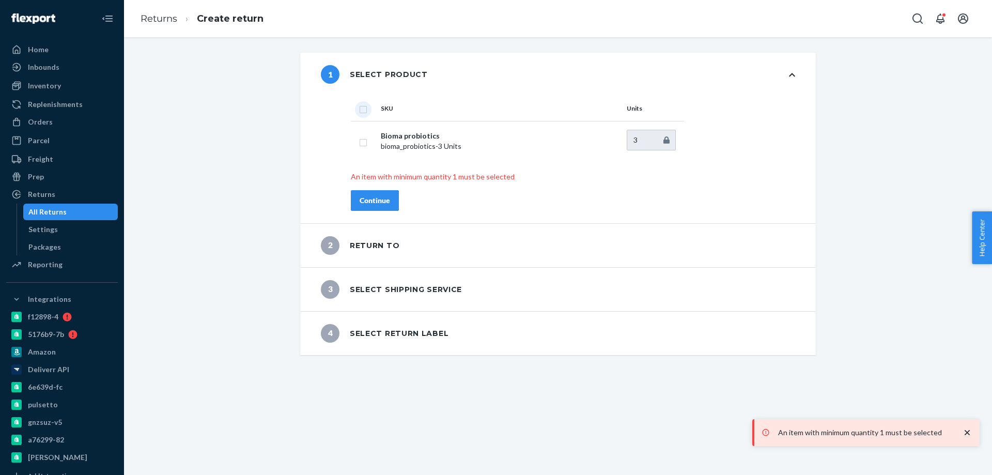
drag, startPoint x: 361, startPoint y: 109, endPoint x: 398, endPoint y: 193, distance: 91.8
click at [360, 110] on input "checkbox" at bounding box center [363, 108] width 8 height 11
checkbox input "true"
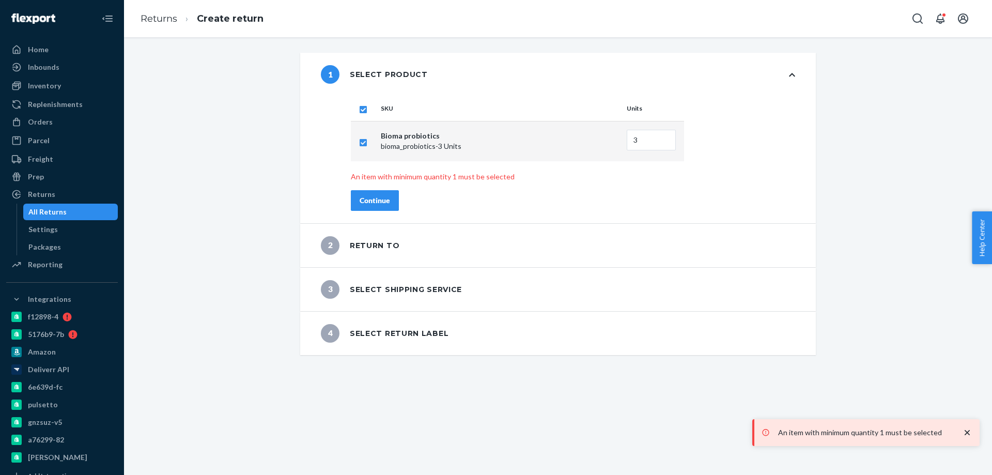
click at [374, 204] on div "Continue" at bounding box center [374, 200] width 30 height 10
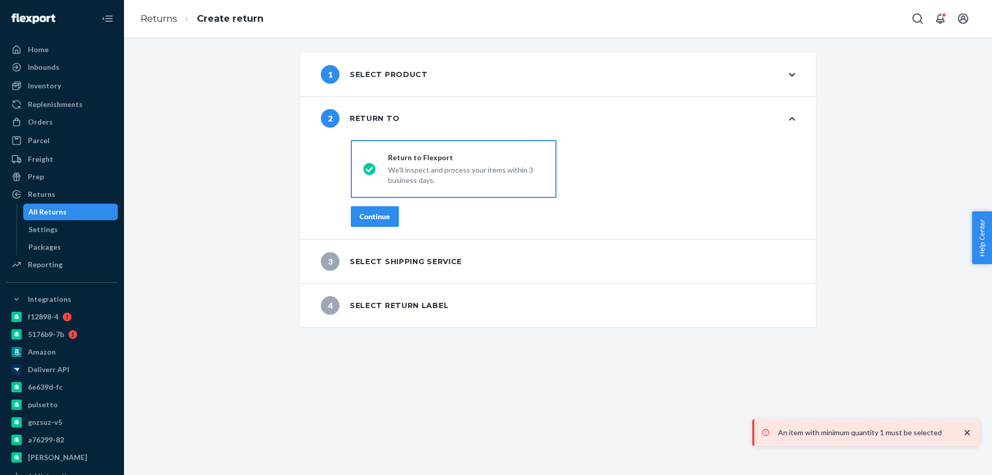
click at [366, 217] on div "Continue" at bounding box center [374, 216] width 30 height 10
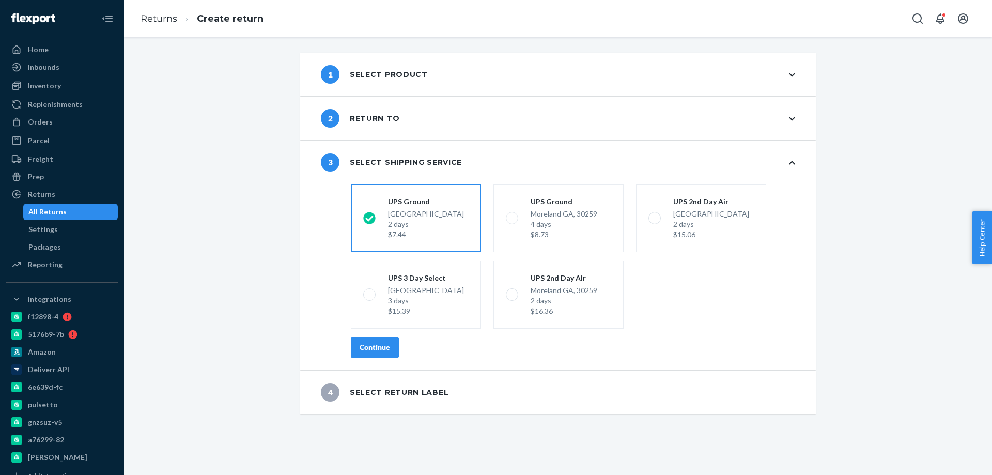
click at [376, 346] on div "Continue" at bounding box center [374, 347] width 30 height 10
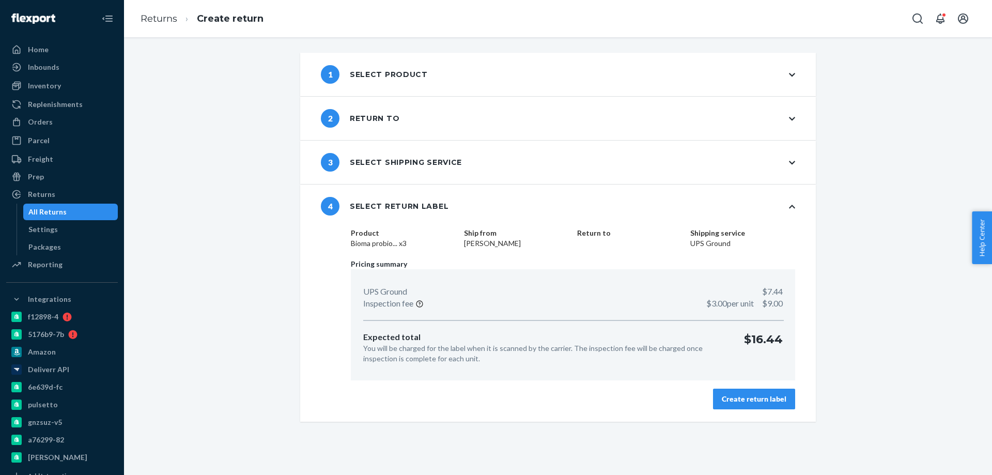
click at [762, 404] on button "Create return label" at bounding box center [754, 398] width 82 height 21
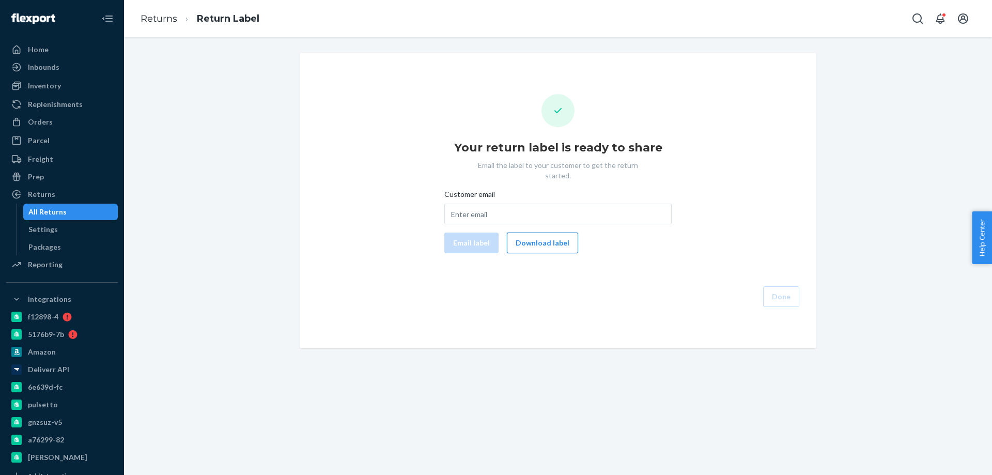
click at [531, 237] on button "Download label" at bounding box center [542, 242] width 71 height 21
drag, startPoint x: 31, startPoint y: 125, endPoint x: 44, endPoint y: 124, distance: 13.5
click at [32, 125] on div "Orders" at bounding box center [40, 122] width 25 height 10
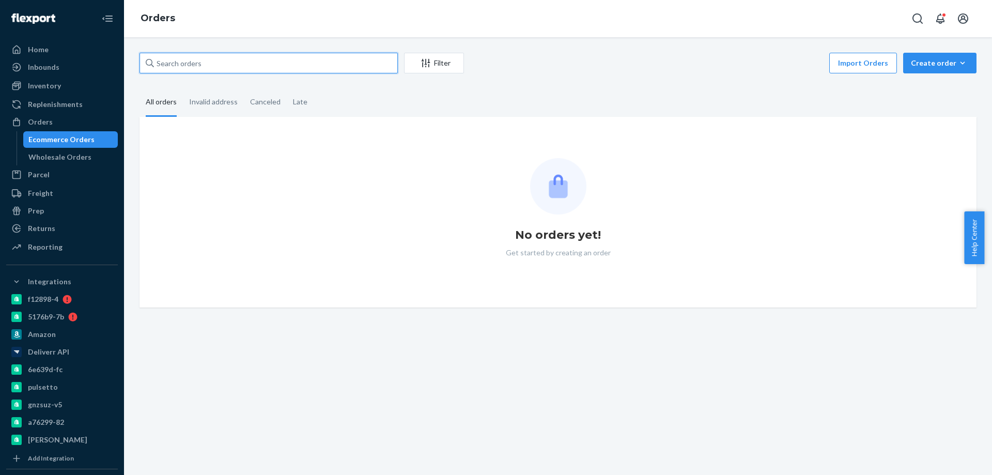
click at [174, 61] on input "text" at bounding box center [268, 63] width 258 height 21
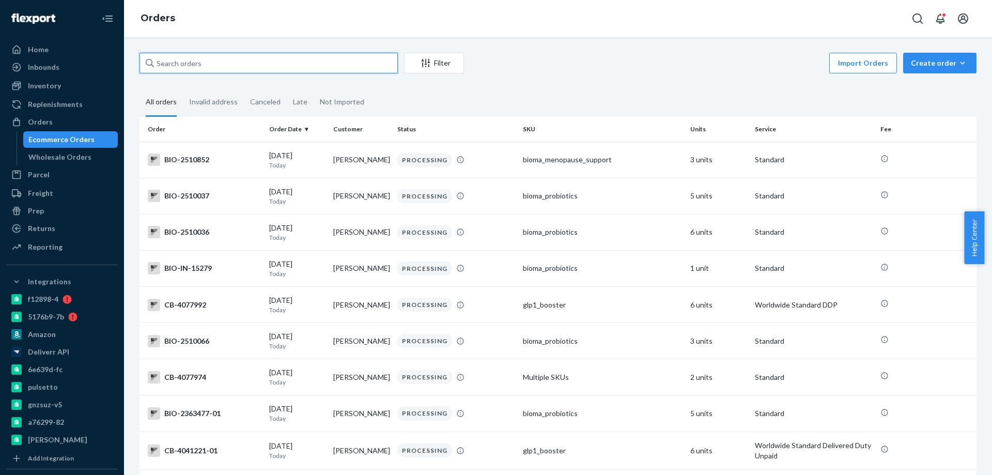
paste input "[PERSON_NAME]"
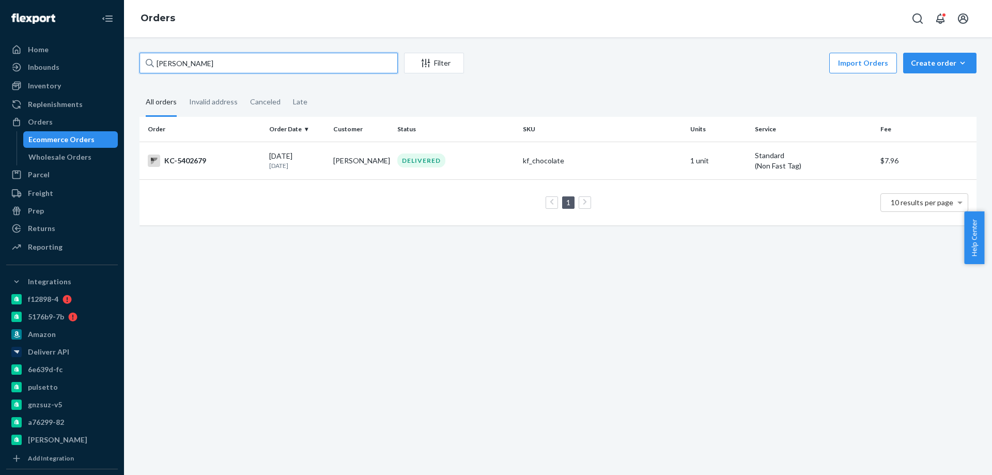
click at [175, 67] on input "Gary Desch" at bounding box center [268, 63] width 258 height 21
paste input "eorge Carey"
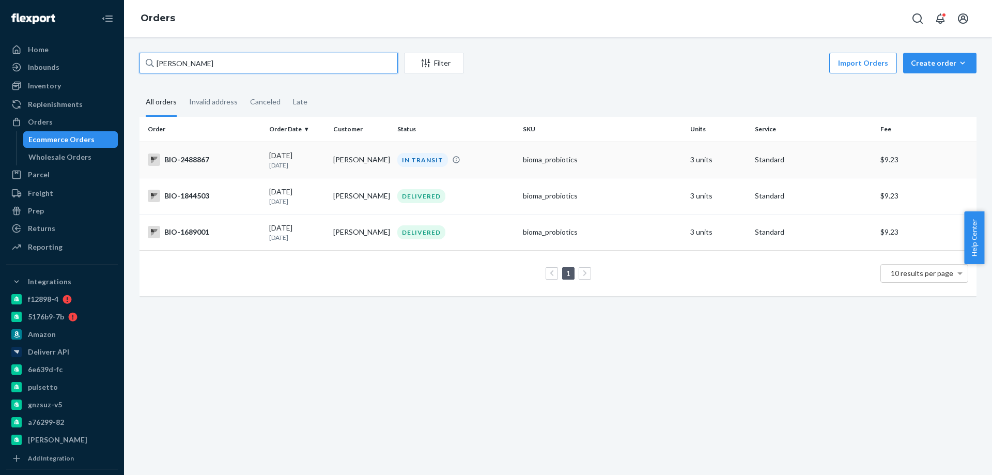
type input "George Carey"
click at [224, 161] on div "BIO-2488867" at bounding box center [204, 159] width 113 height 12
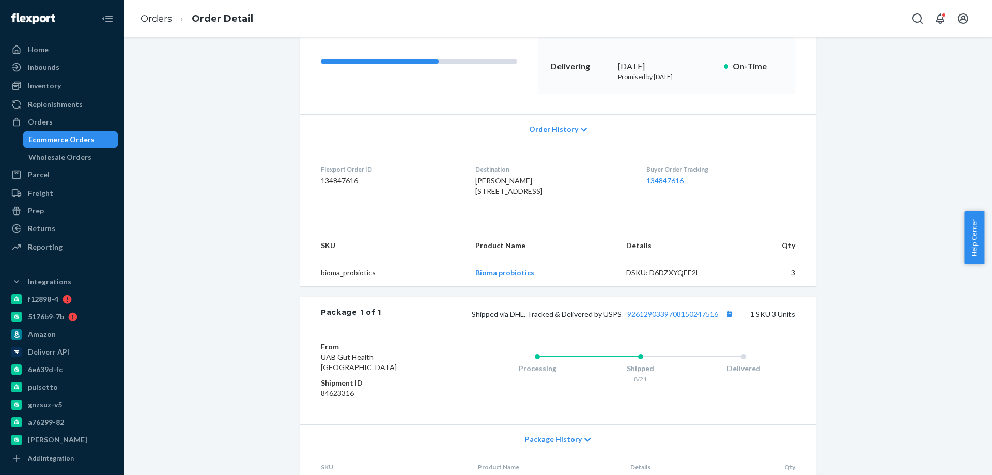
scroll to position [24, 0]
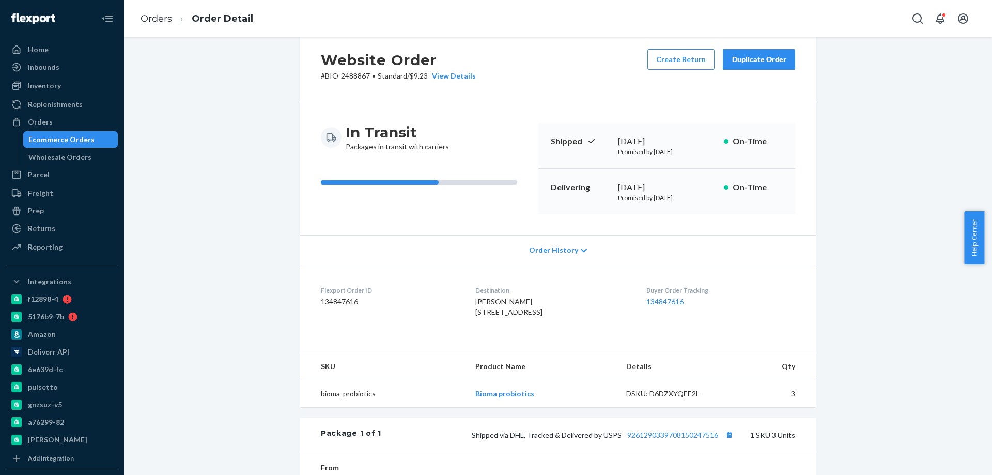
click at [355, 73] on p "# BIO-2488867 • Standard / $9.23 View Details" at bounding box center [398, 76] width 155 height 10
copy p "2488867"
click at [166, 22] on link "Orders" at bounding box center [156, 18] width 32 height 11
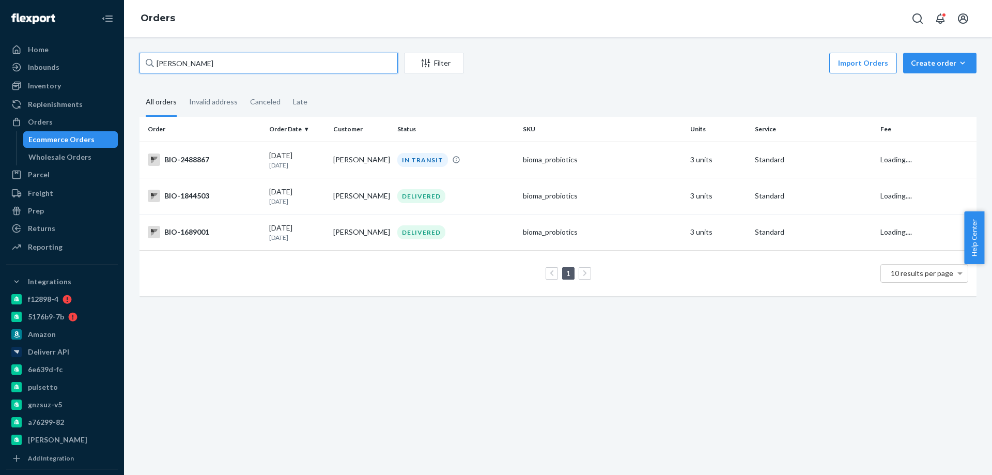
click at [209, 69] on input "George Carey" at bounding box center [268, 63] width 258 height 21
paste input "2391126"
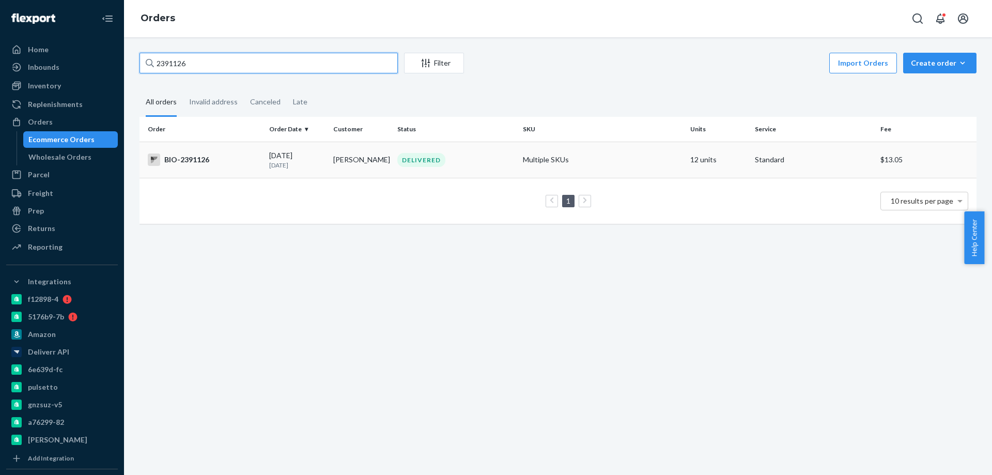
type input "2391126"
click at [233, 174] on td "BIO-2391126" at bounding box center [201, 160] width 125 height 36
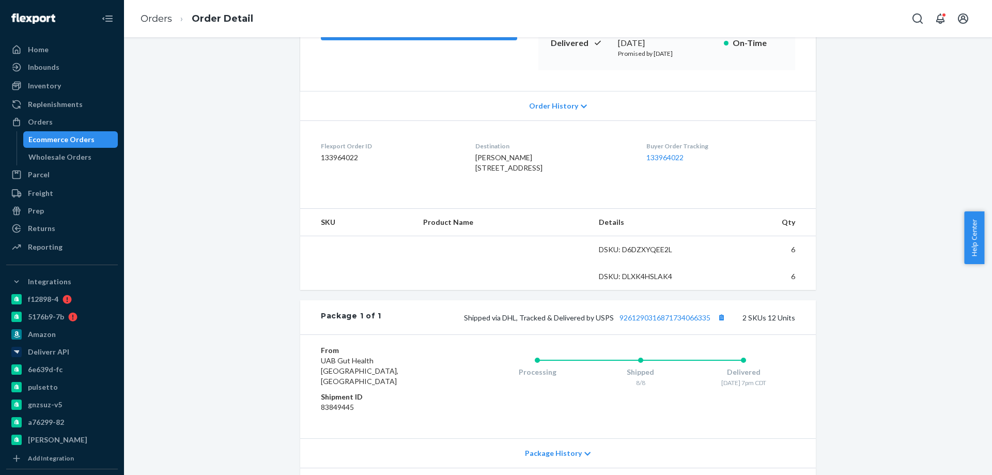
scroll to position [207, 0]
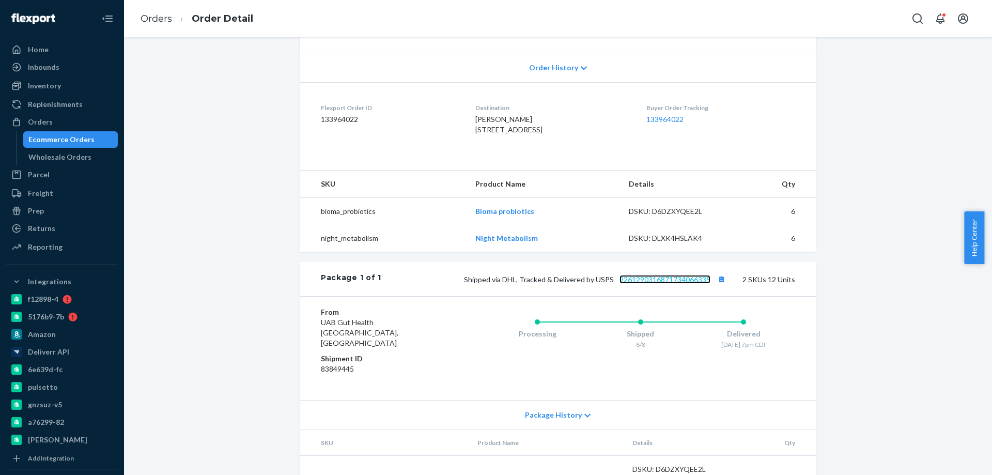
click at [678, 284] on link "9261290316871734066335" at bounding box center [664, 279] width 91 height 9
click at [173, 16] on li "Order Detail" at bounding box center [212, 19] width 81 height 14
click at [162, 20] on link "Orders" at bounding box center [156, 18] width 32 height 11
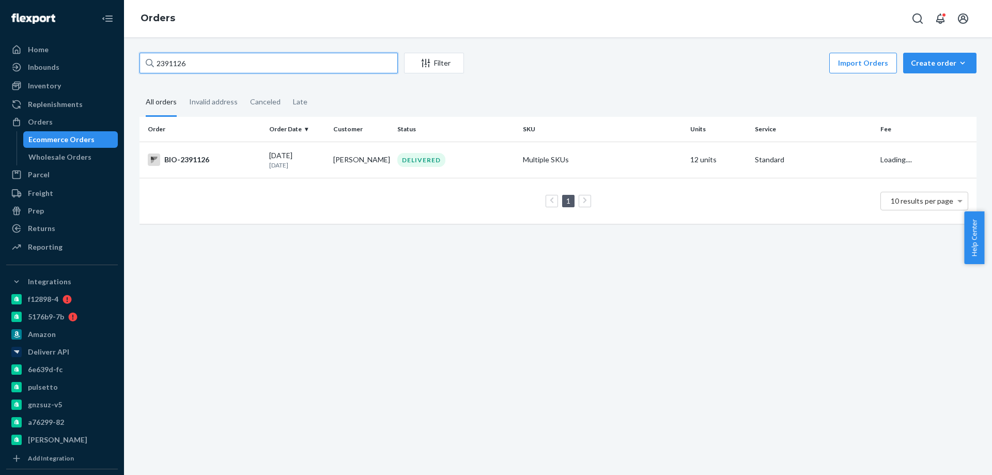
click at [195, 66] on input "2391126" at bounding box center [268, 63] width 258 height 21
paste input "19863"
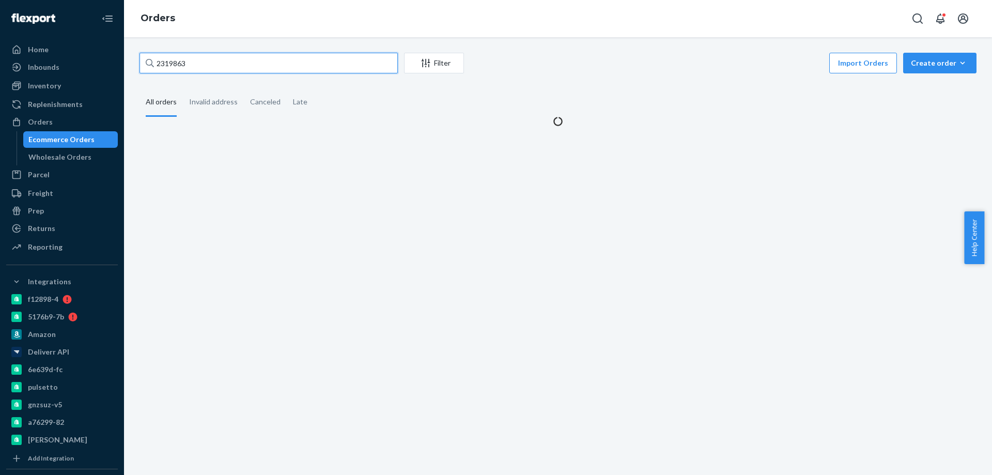
type input "2319863"
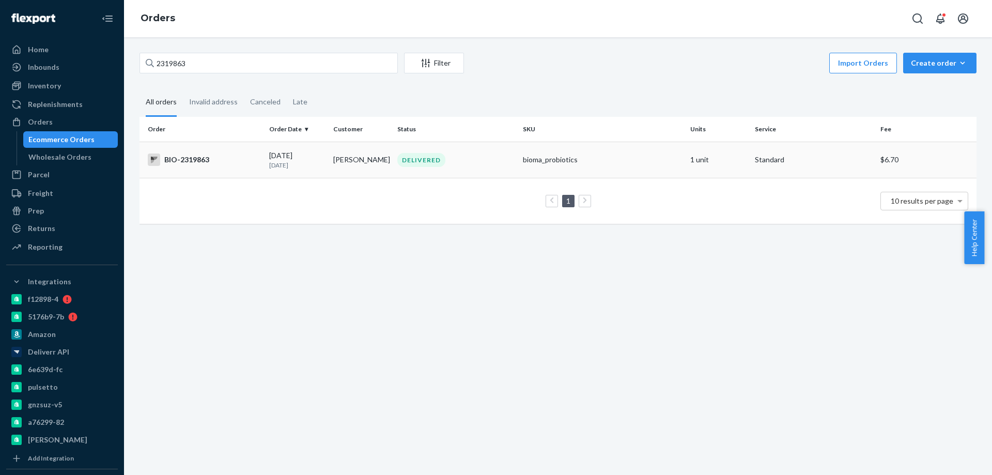
click at [254, 162] on div "BIO-2319863" at bounding box center [204, 159] width 113 height 12
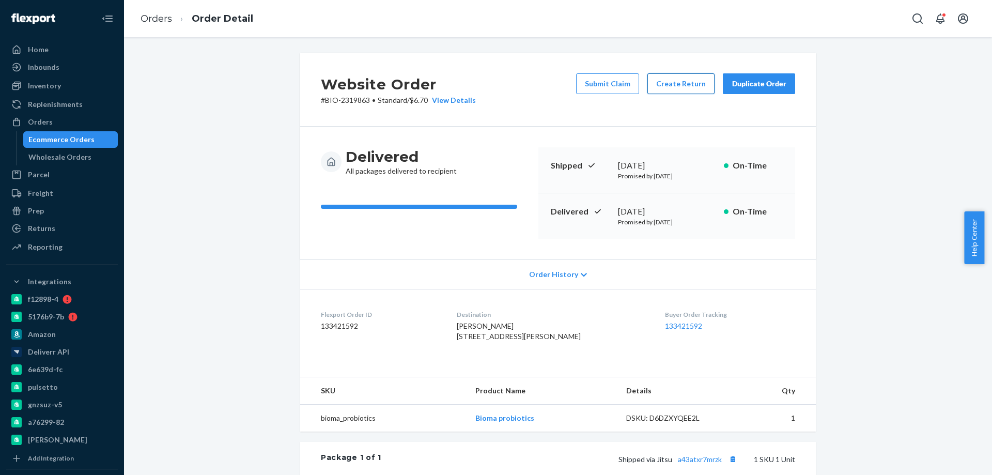
click at [688, 84] on button "Create Return" at bounding box center [680, 83] width 67 height 21
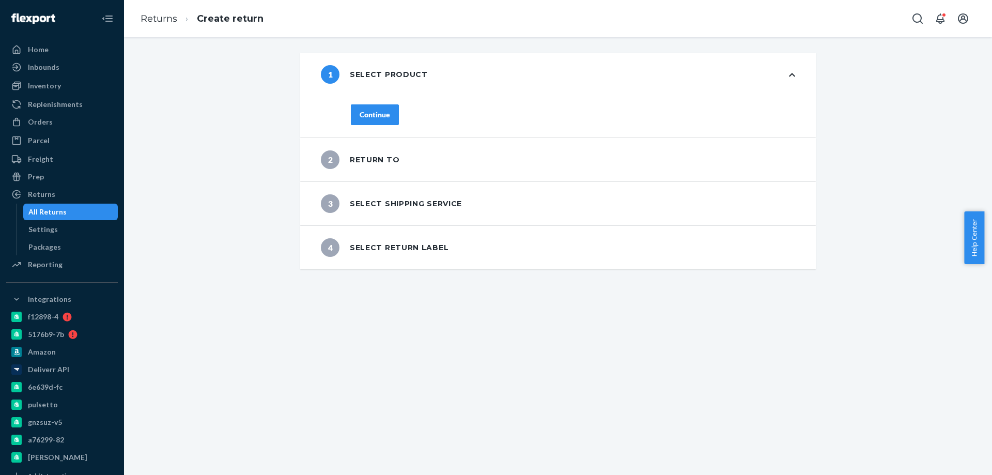
click at [378, 107] on button "Continue" at bounding box center [375, 114] width 48 height 21
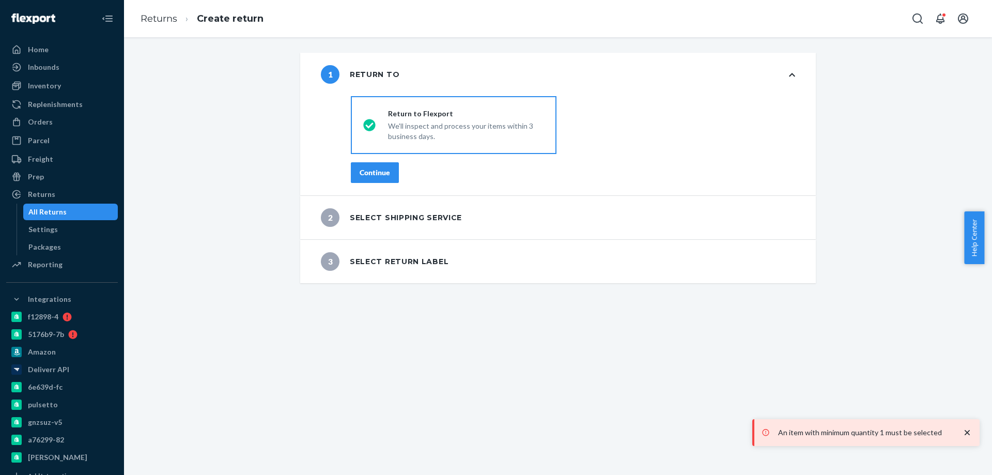
click at [384, 170] on div "Continue" at bounding box center [374, 172] width 30 height 10
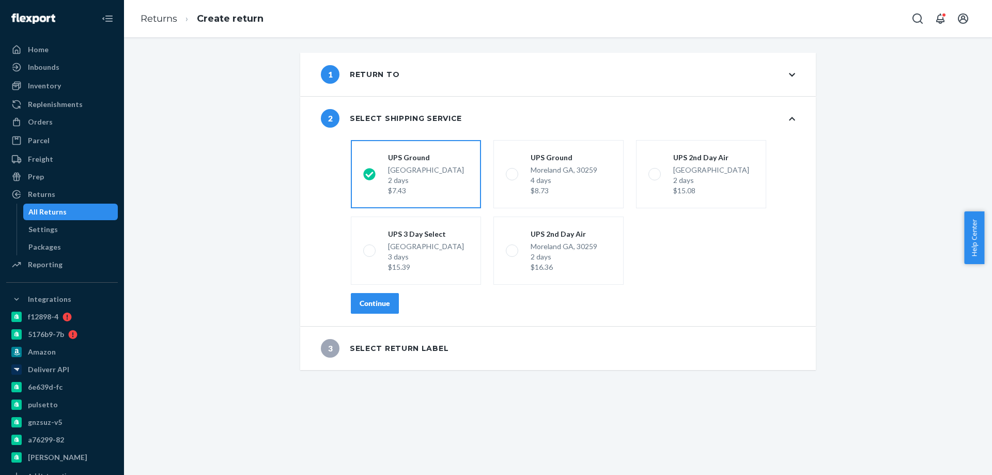
click at [373, 308] on button "Continue" at bounding box center [375, 303] width 48 height 21
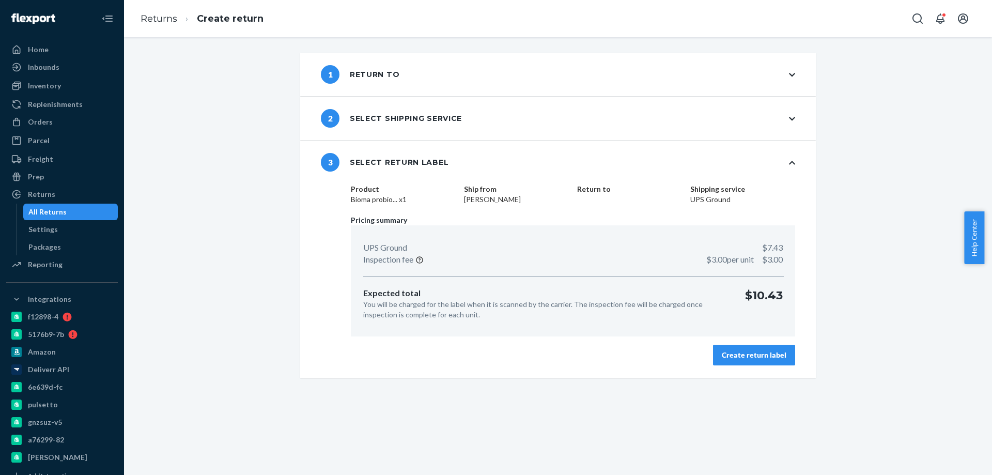
click at [753, 350] on div "Create return label" at bounding box center [753, 355] width 65 height 10
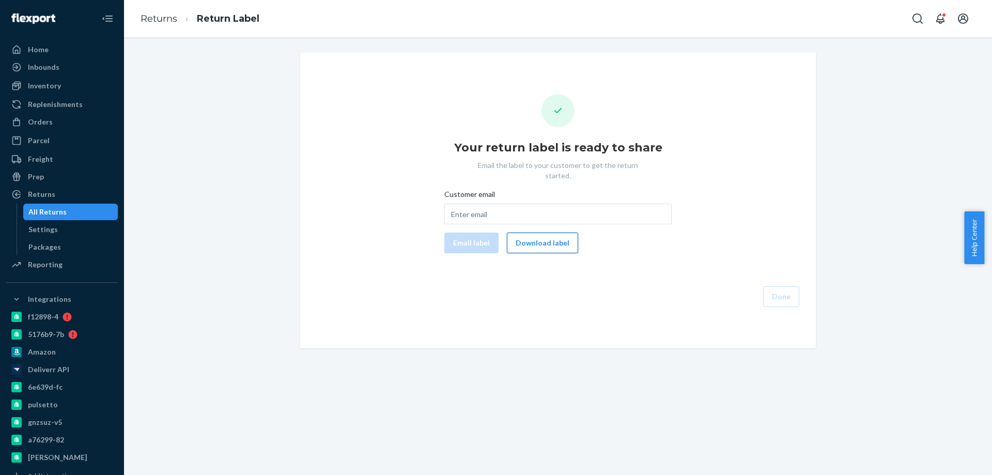
click at [538, 232] on button "Download label" at bounding box center [542, 242] width 71 height 21
click at [42, 127] on div "Orders" at bounding box center [40, 122] width 25 height 10
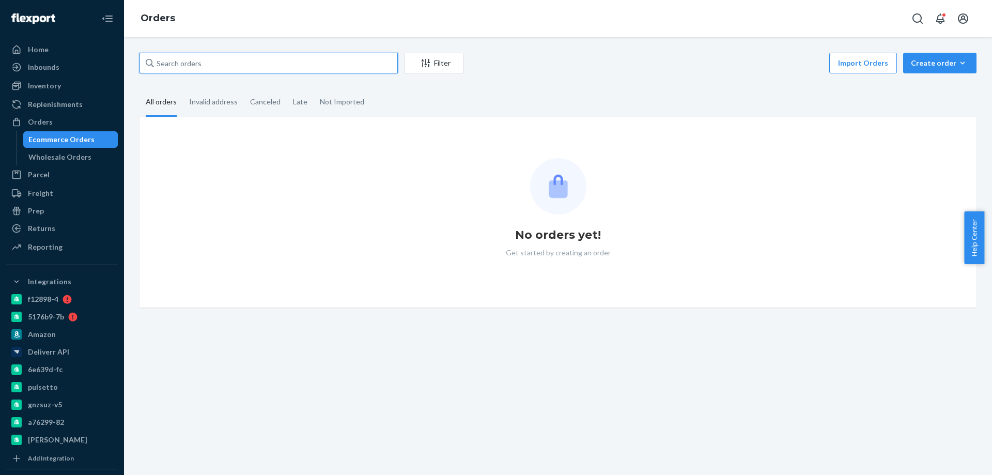
click at [193, 58] on input "text" at bounding box center [268, 63] width 258 height 21
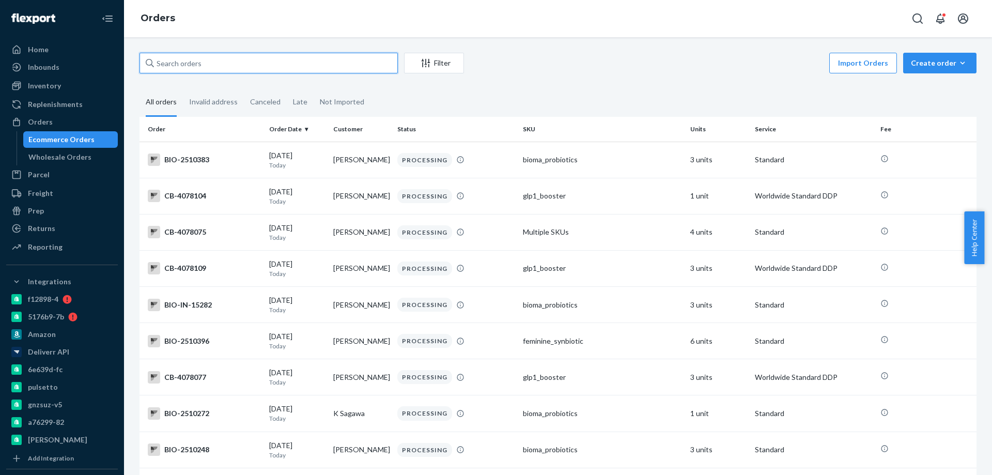
paste input "2395386"
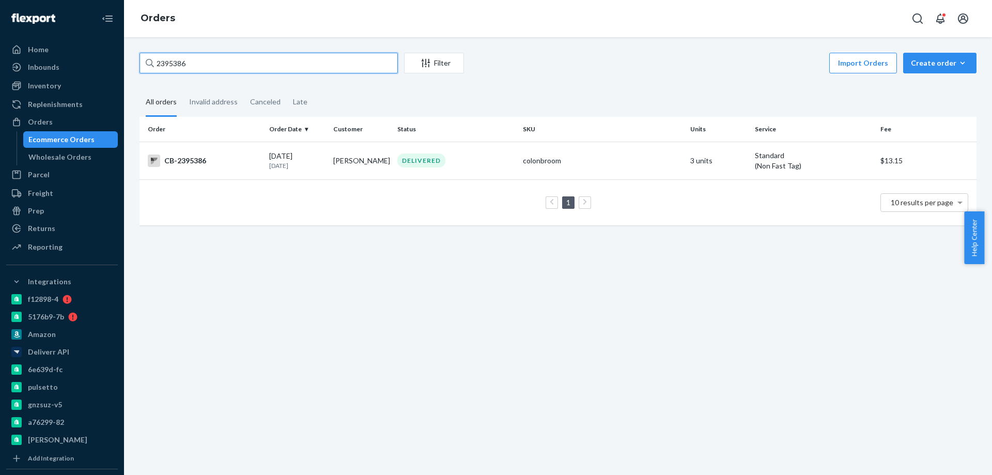
click at [177, 68] on input "2395386" at bounding box center [268, 63] width 258 height 21
paste input "77"
type input "2395377"
click at [259, 163] on td "BIO-2395377" at bounding box center [201, 160] width 125 height 36
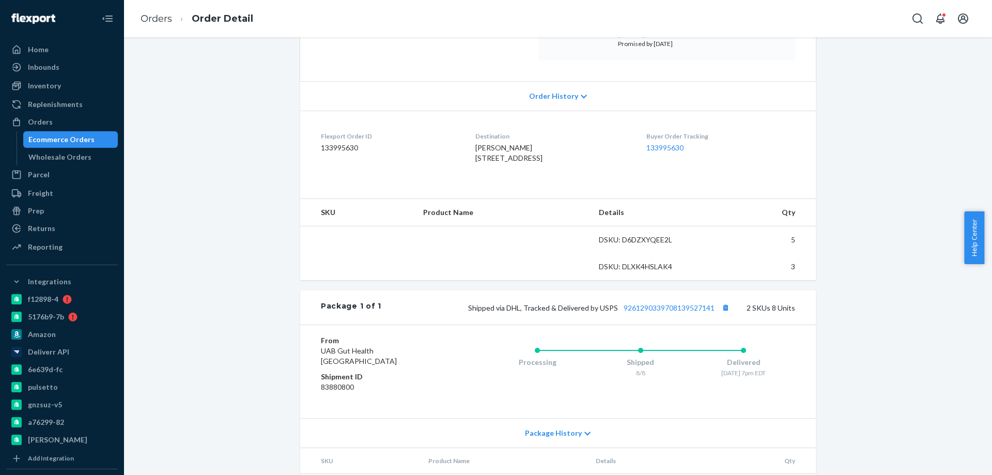
scroll to position [155, 0]
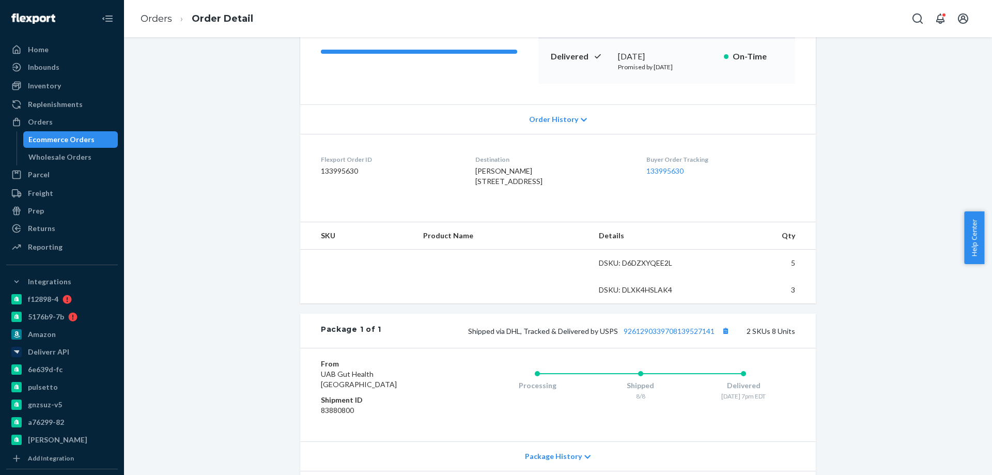
drag, startPoint x: 257, startPoint y: 218, endPoint x: 252, endPoint y: 165, distance: 54.0
click at [252, 165] on div "Website Order # BIO-2395377 • Standard / $12.00 View Details Submit Claim Creat…" at bounding box center [558, 241] width 852 height 686
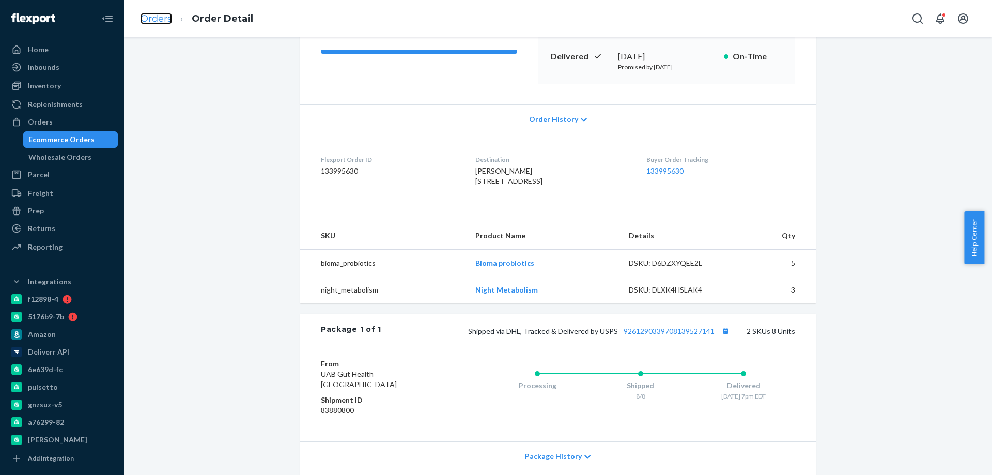
click at [164, 20] on link "Orders" at bounding box center [156, 18] width 32 height 11
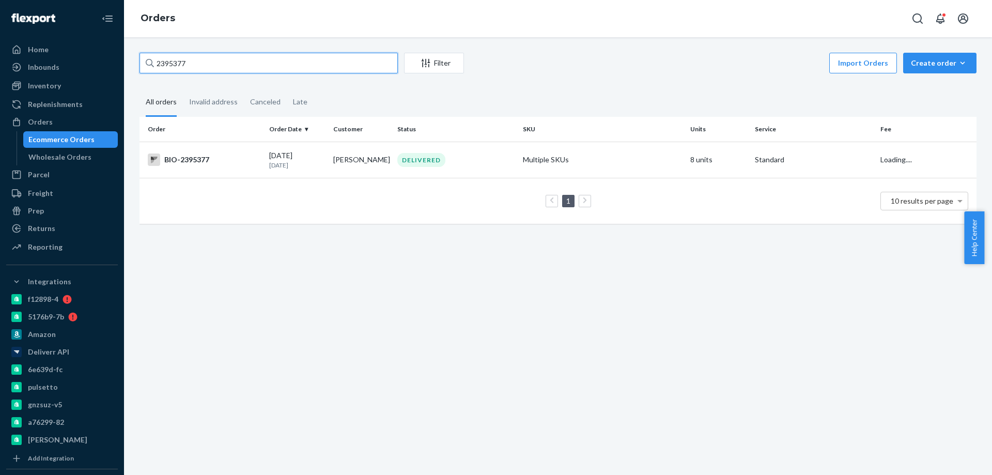
click at [199, 69] on input "2395377" at bounding box center [268, 63] width 258 height 21
paste input "031450"
type input "2031450"
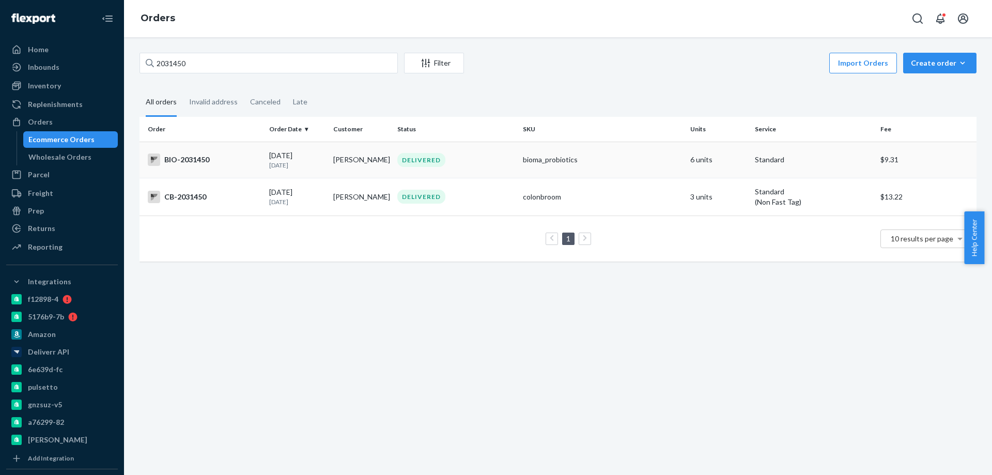
click at [253, 158] on div "BIO-2031450" at bounding box center [204, 159] width 113 height 12
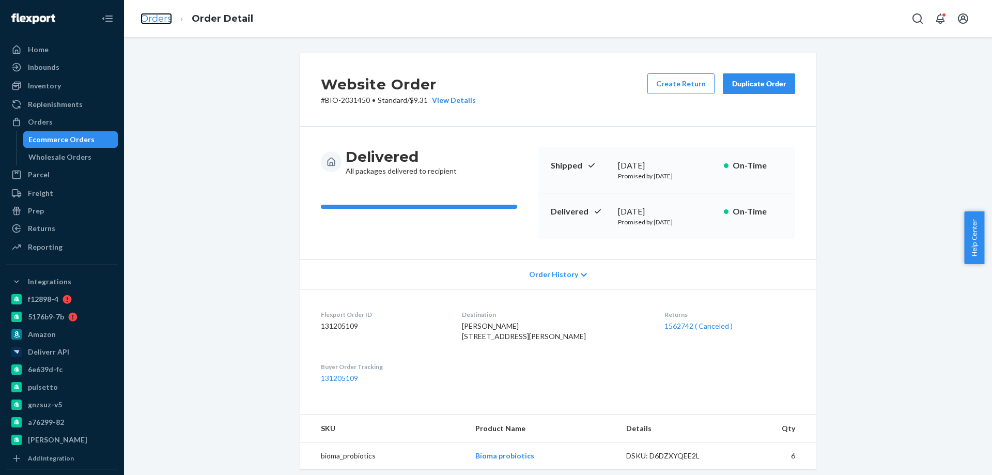
click at [155, 20] on link "Orders" at bounding box center [156, 18] width 32 height 11
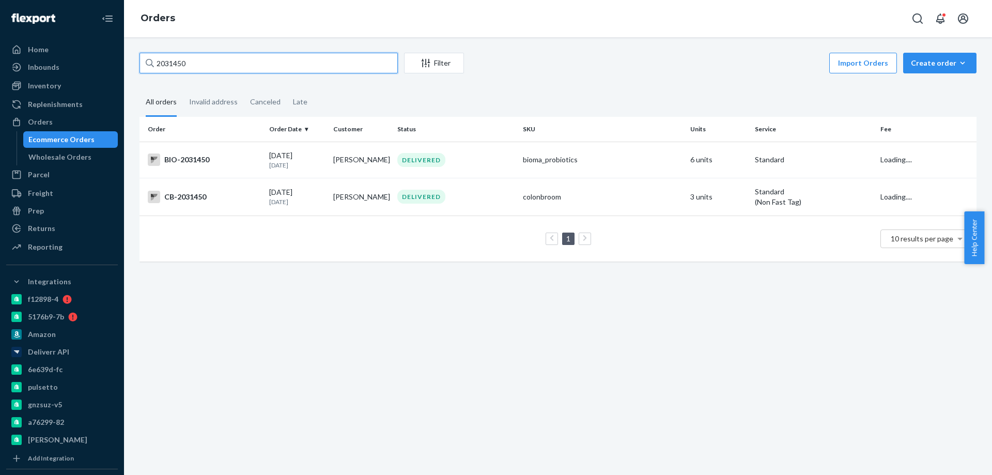
click at [188, 65] on input "2031450" at bounding box center [268, 63] width 258 height 21
paste input "505454"
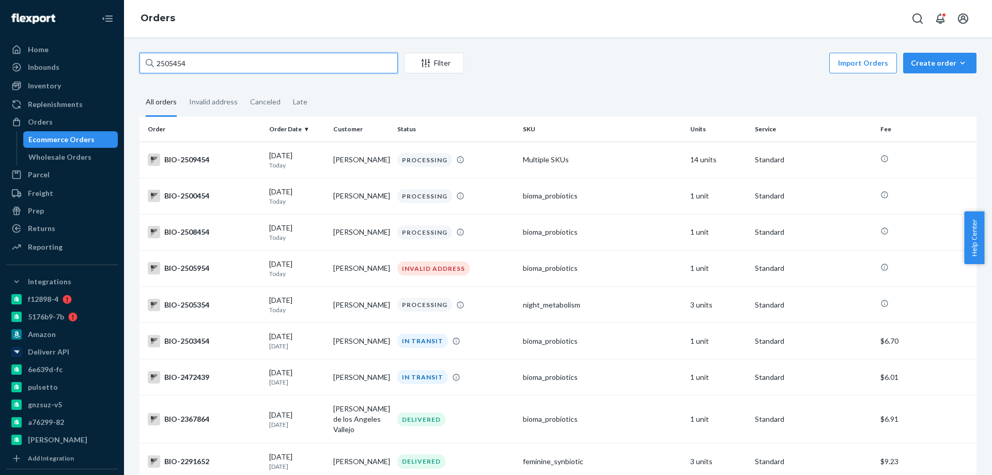
click at [178, 63] on input "2505454" at bounding box center [268, 63] width 258 height 21
paste input "426588"
type input "2426588"
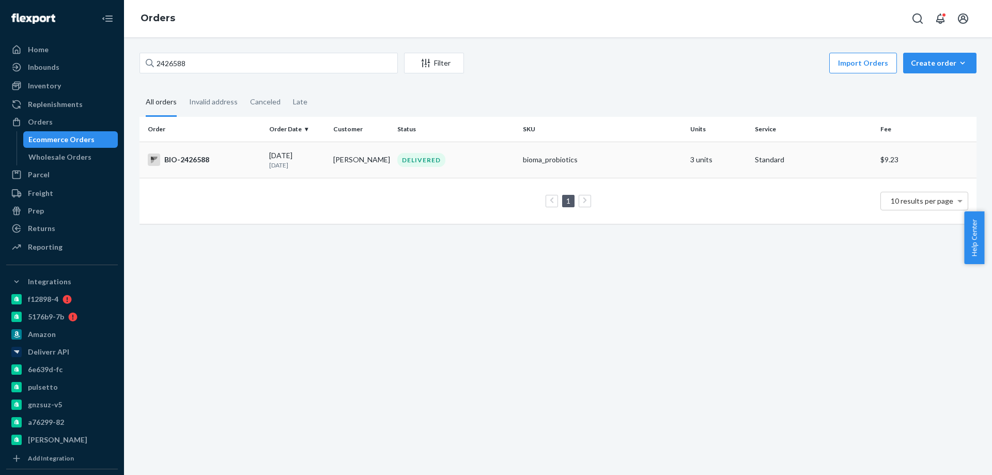
click at [359, 164] on td "[PERSON_NAME]" at bounding box center [361, 160] width 64 height 36
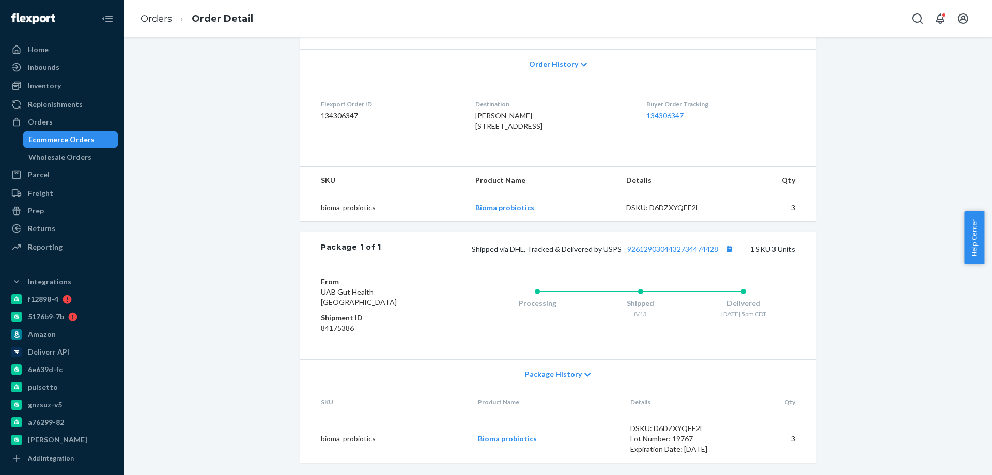
scroll to position [231, 0]
click at [670, 248] on link "9261290304432734474428" at bounding box center [672, 248] width 91 height 9
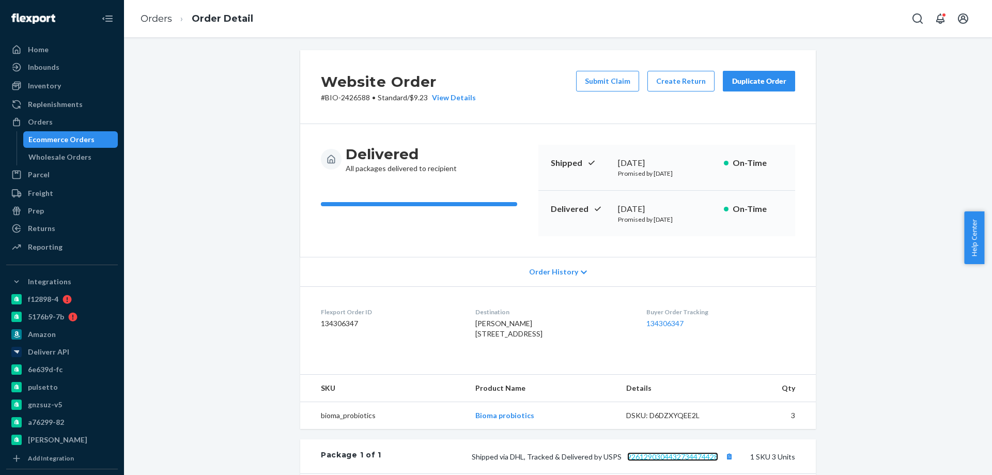
scroll to position [0, 0]
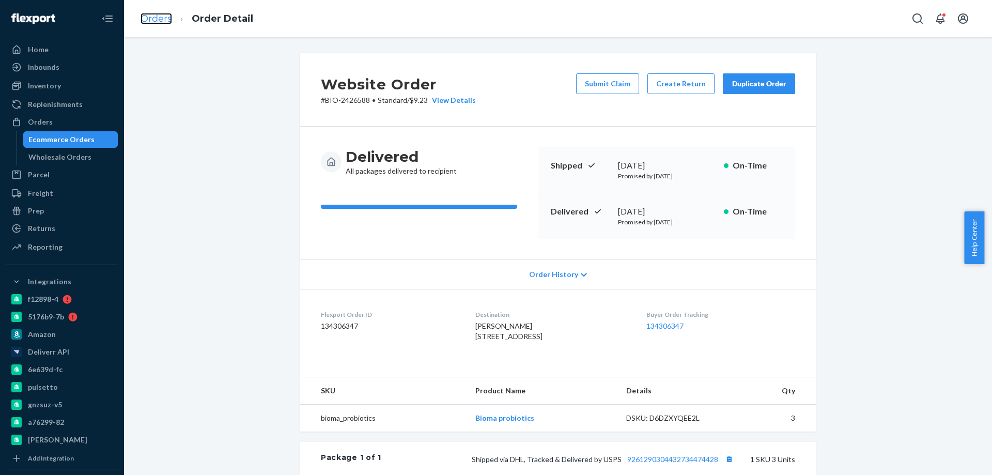
click at [150, 17] on link "Orders" at bounding box center [156, 18] width 32 height 11
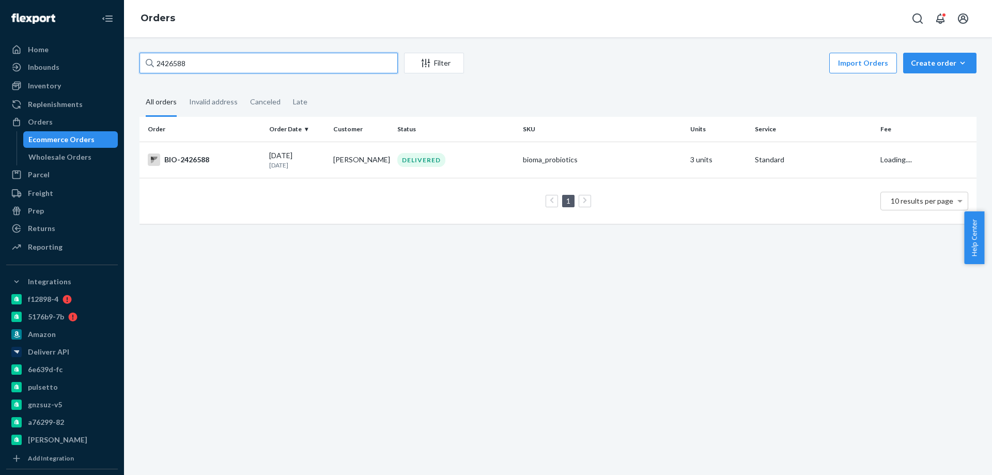
click at [196, 69] on input "2426588" at bounding box center [268, 63] width 258 height 21
paste input "[PERSON_NAME]"
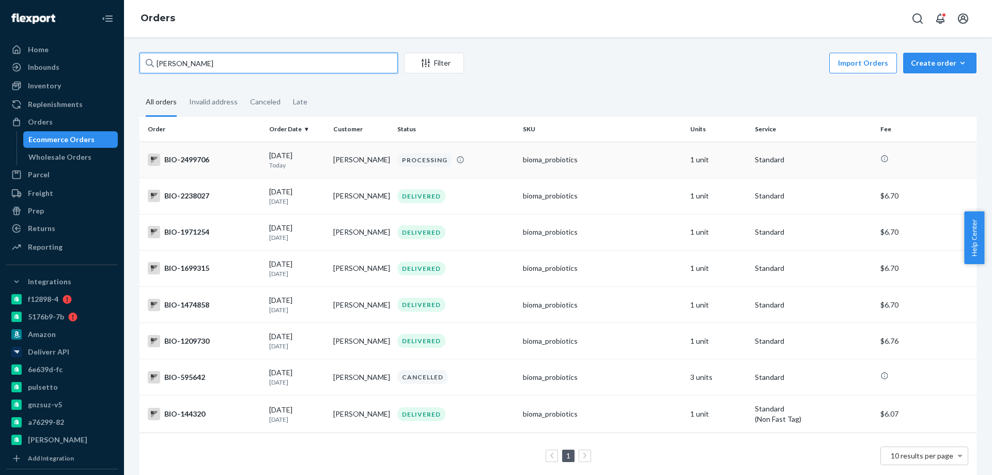
type input "[PERSON_NAME]"
click at [238, 153] on div "BIO-2499706" at bounding box center [204, 159] width 113 height 12
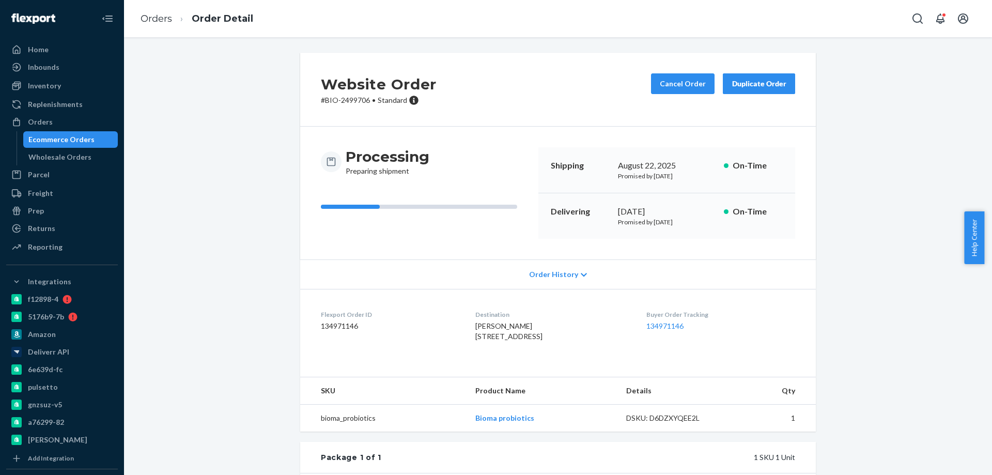
click at [358, 98] on p "# BIO-2499706 • Standard" at bounding box center [379, 100] width 116 height 10
click at [358, 99] on p "# BIO-2499706 • Standard" at bounding box center [379, 100] width 116 height 10
copy p "2499706"
click at [153, 24] on link "Orders" at bounding box center [156, 18] width 32 height 11
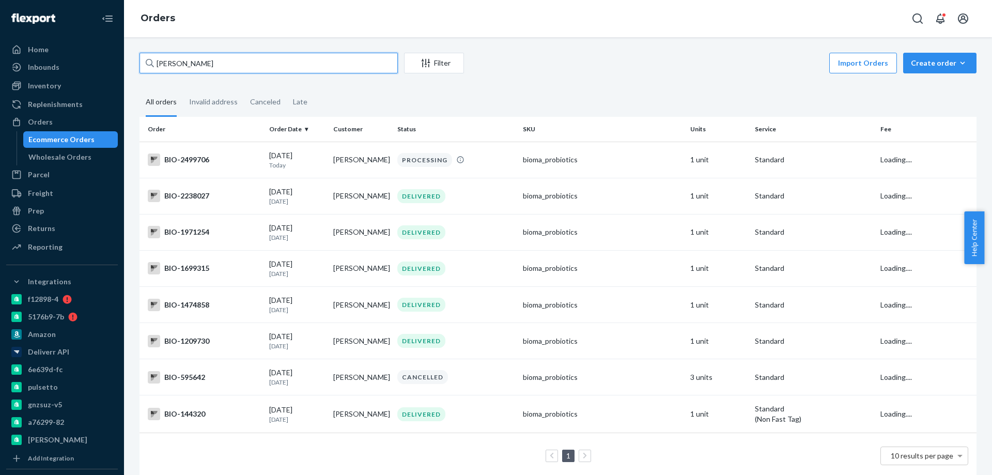
click at [180, 62] on input "[PERSON_NAME]" at bounding box center [268, 63] width 258 height 21
click at [180, 61] on input "[PERSON_NAME]" at bounding box center [268, 63] width 258 height 21
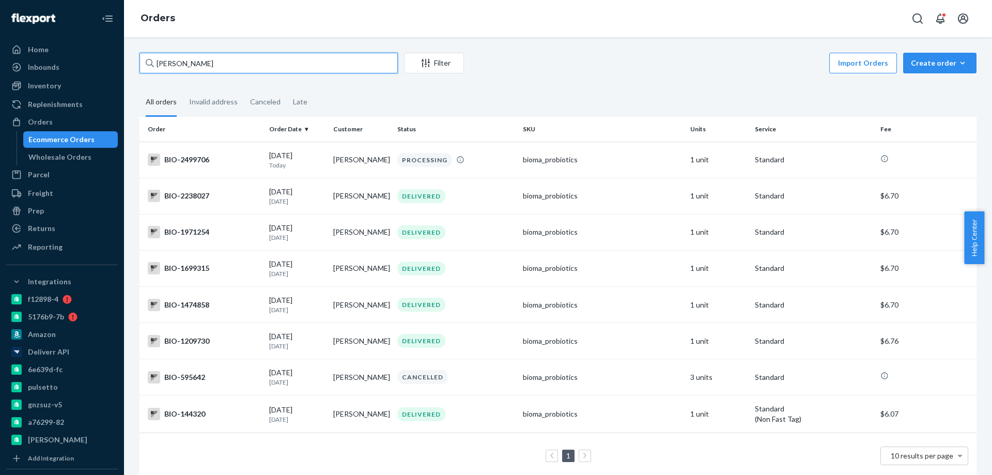
paste input "2471121"
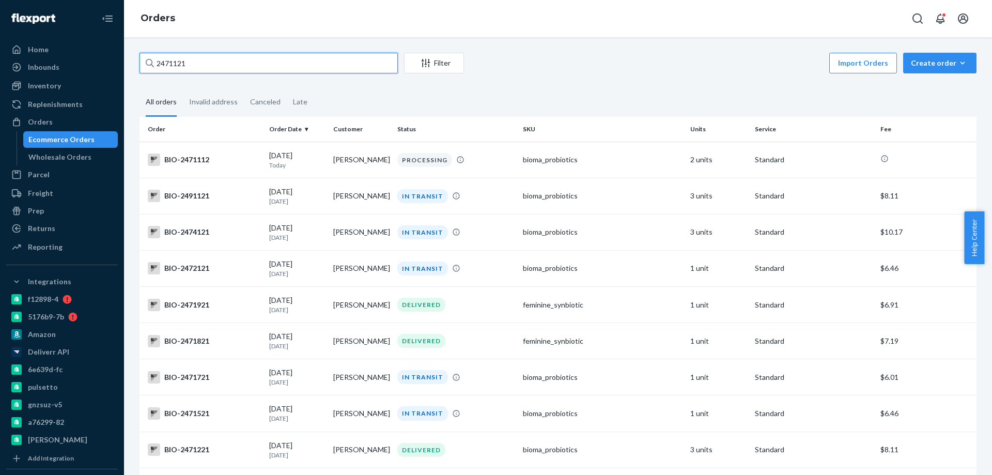
click at [190, 65] on input "2471121" at bounding box center [268, 63] width 258 height 21
paste input "0947"
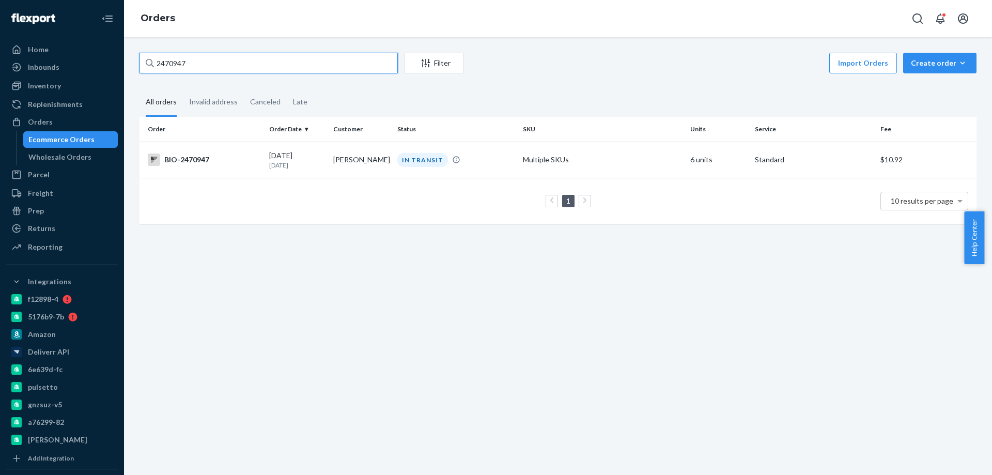
click at [214, 70] on input "2470947" at bounding box center [268, 63] width 258 height 21
paste input "35543"
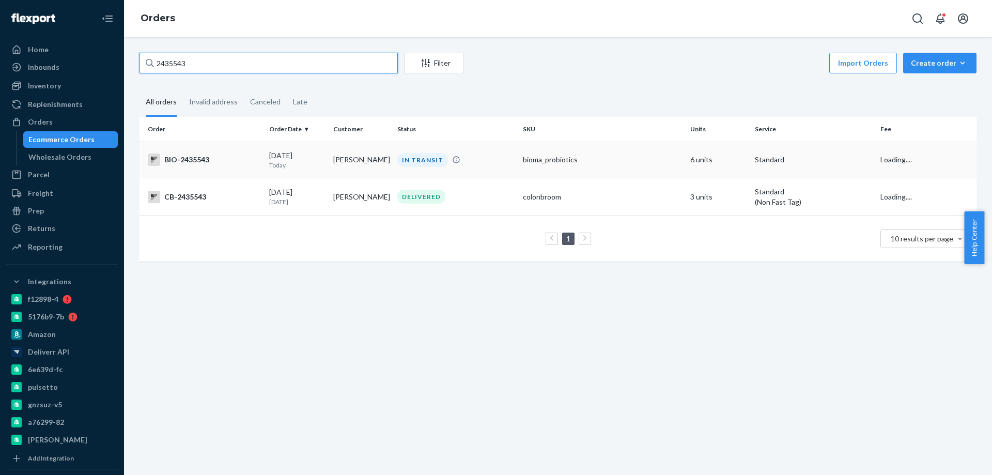
type input "2435543"
click at [244, 164] on div "BIO-2435543" at bounding box center [204, 159] width 113 height 12
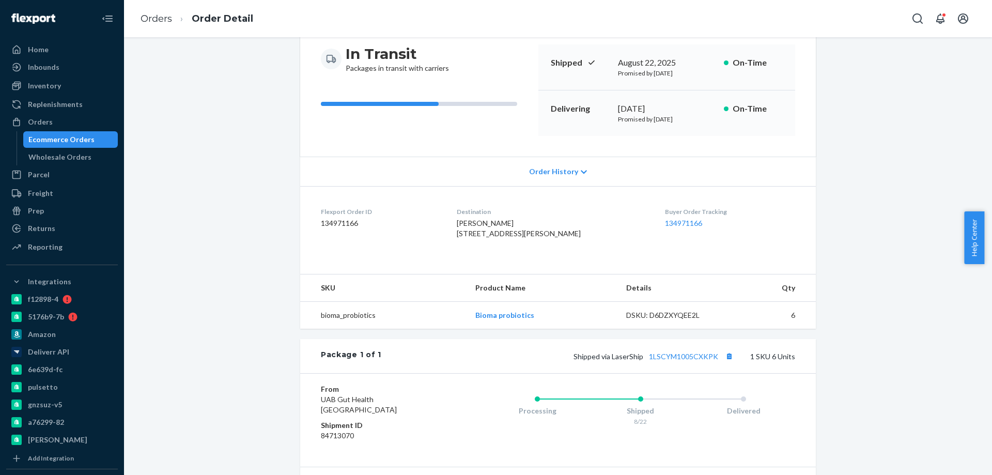
scroll to position [103, 0]
click at [169, 21] on link "Orders" at bounding box center [156, 18] width 32 height 11
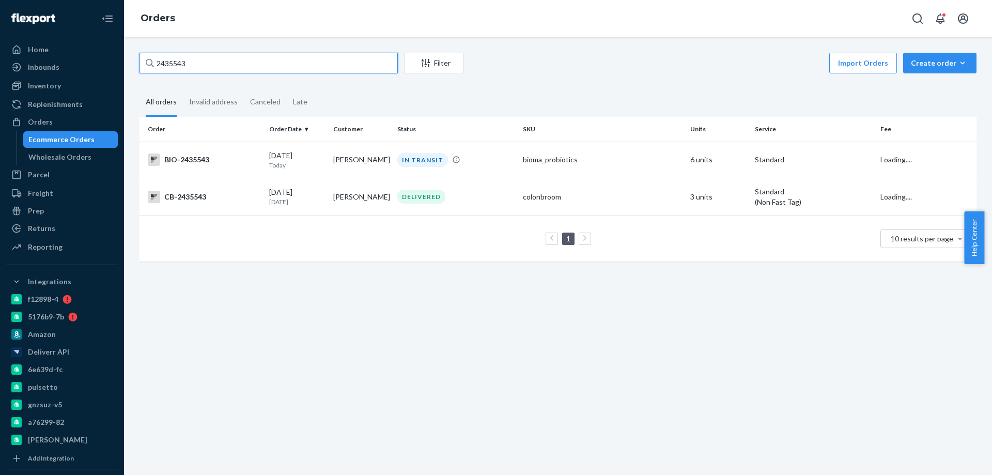
click at [238, 62] on input "2435543" at bounding box center [268, 63] width 258 height 21
paste input "325176"
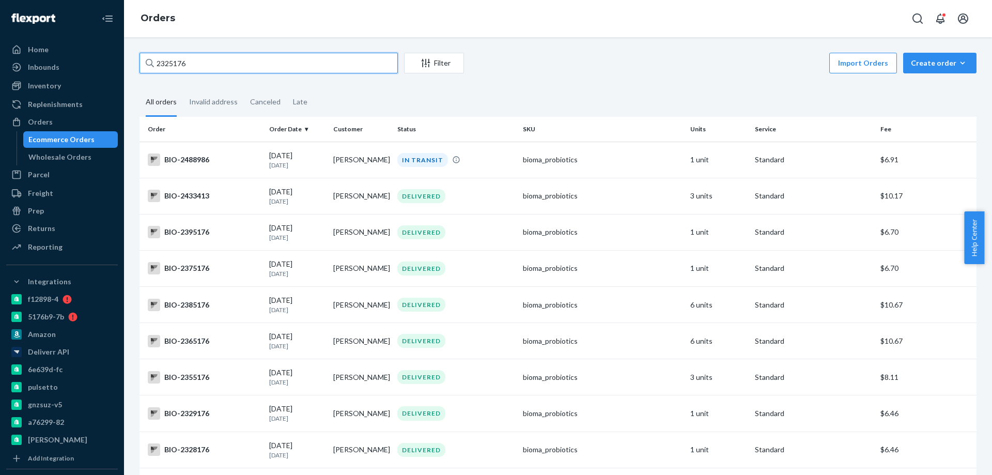
type input "2325176"
